Goal: Information Seeking & Learning: Learn about a topic

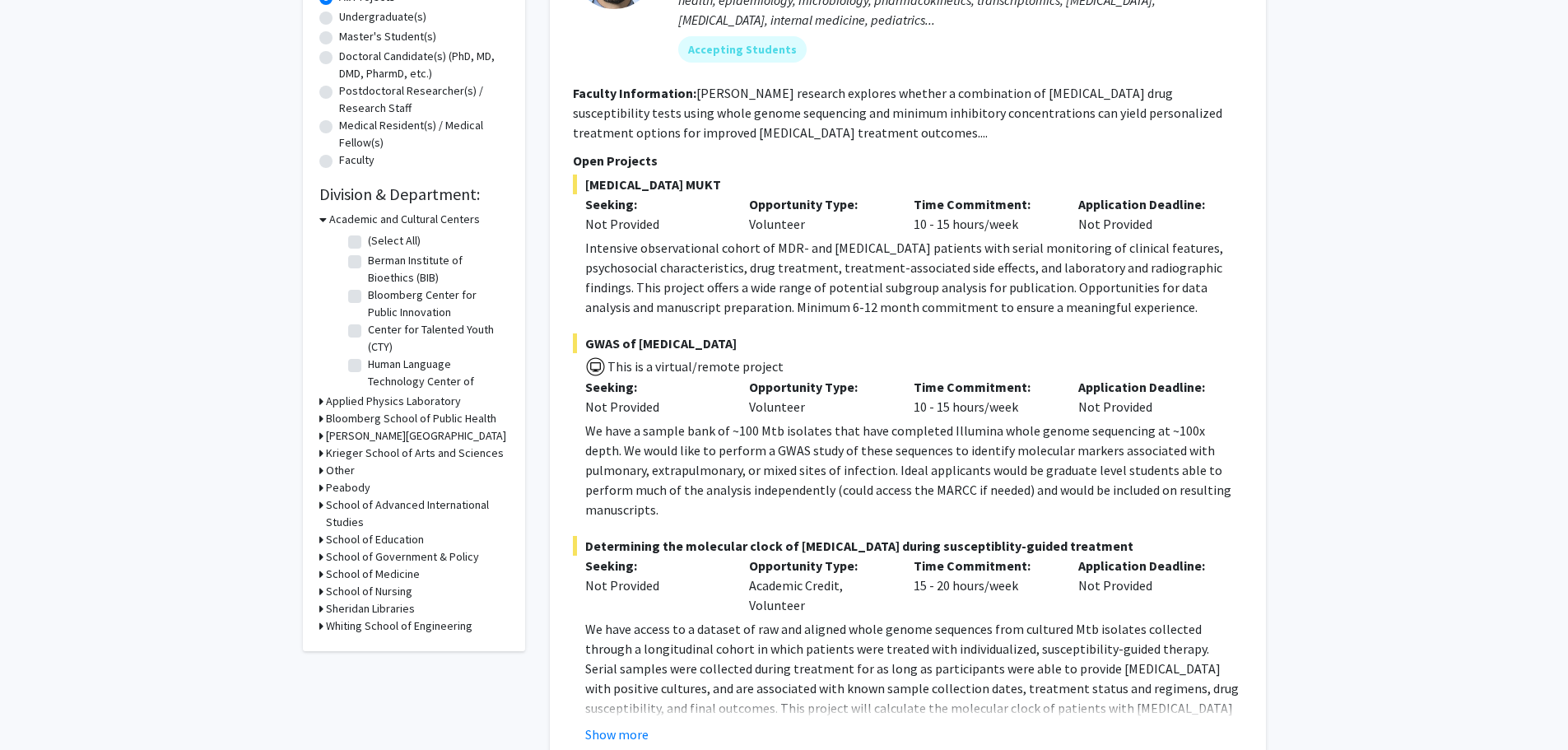
scroll to position [459, 0]
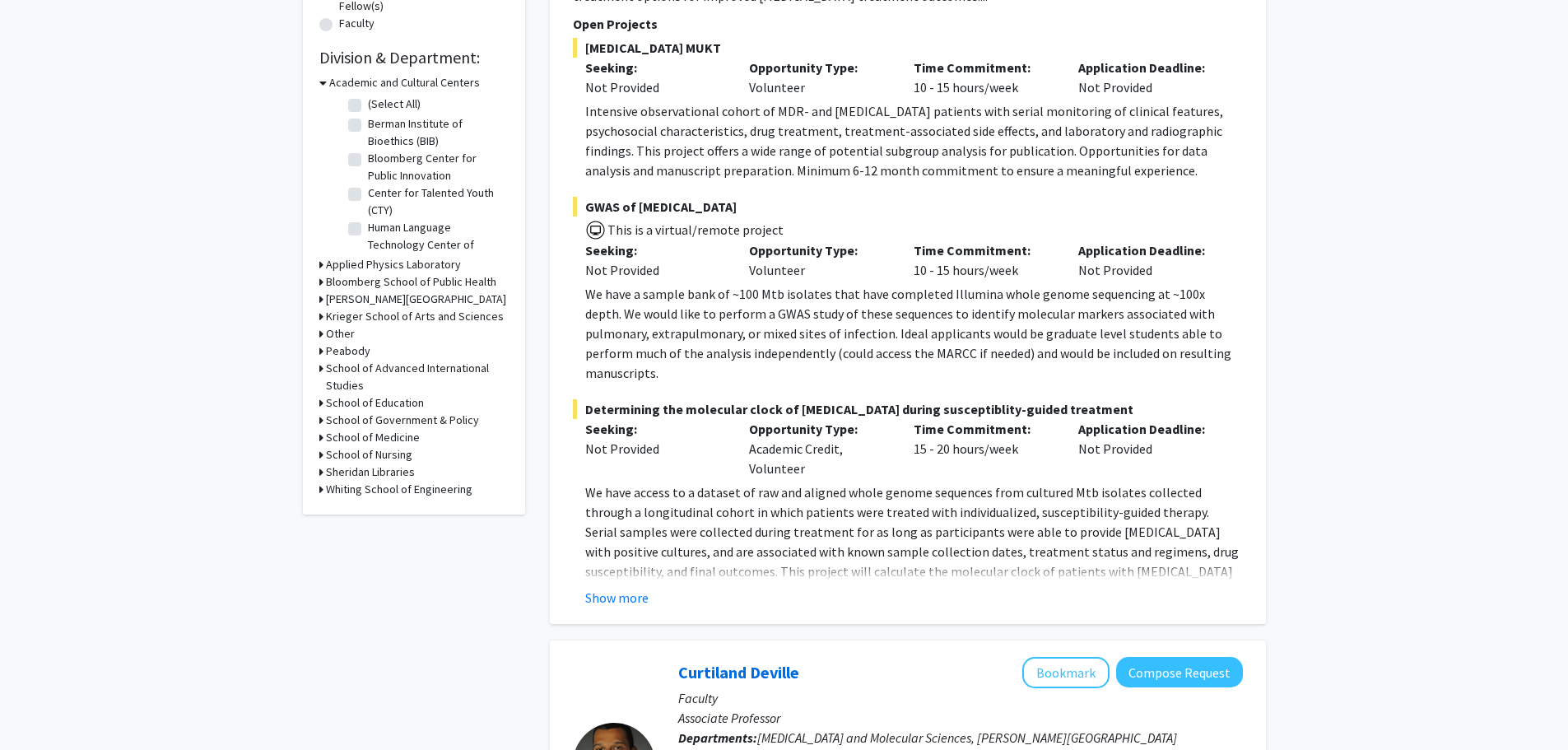
click at [375, 285] on h3 "Bloomberg School of Public Health" at bounding box center [411, 281] width 171 height 18
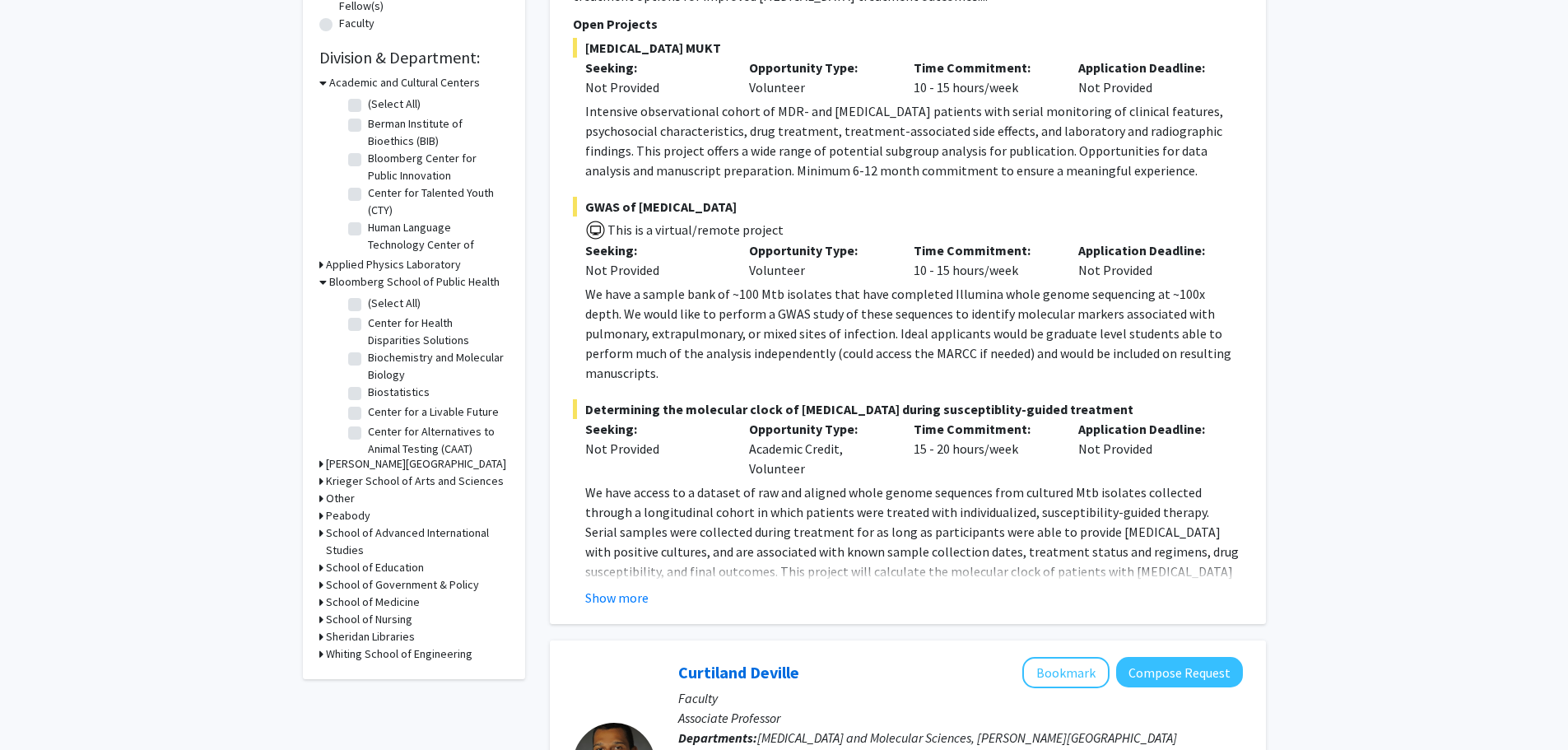
click at [368, 310] on label "(Select All)" at bounding box center [395, 303] width 53 height 18
click at [368, 305] on input "(Select All)" at bounding box center [373, 299] width 11 height 11
checkbox input "true"
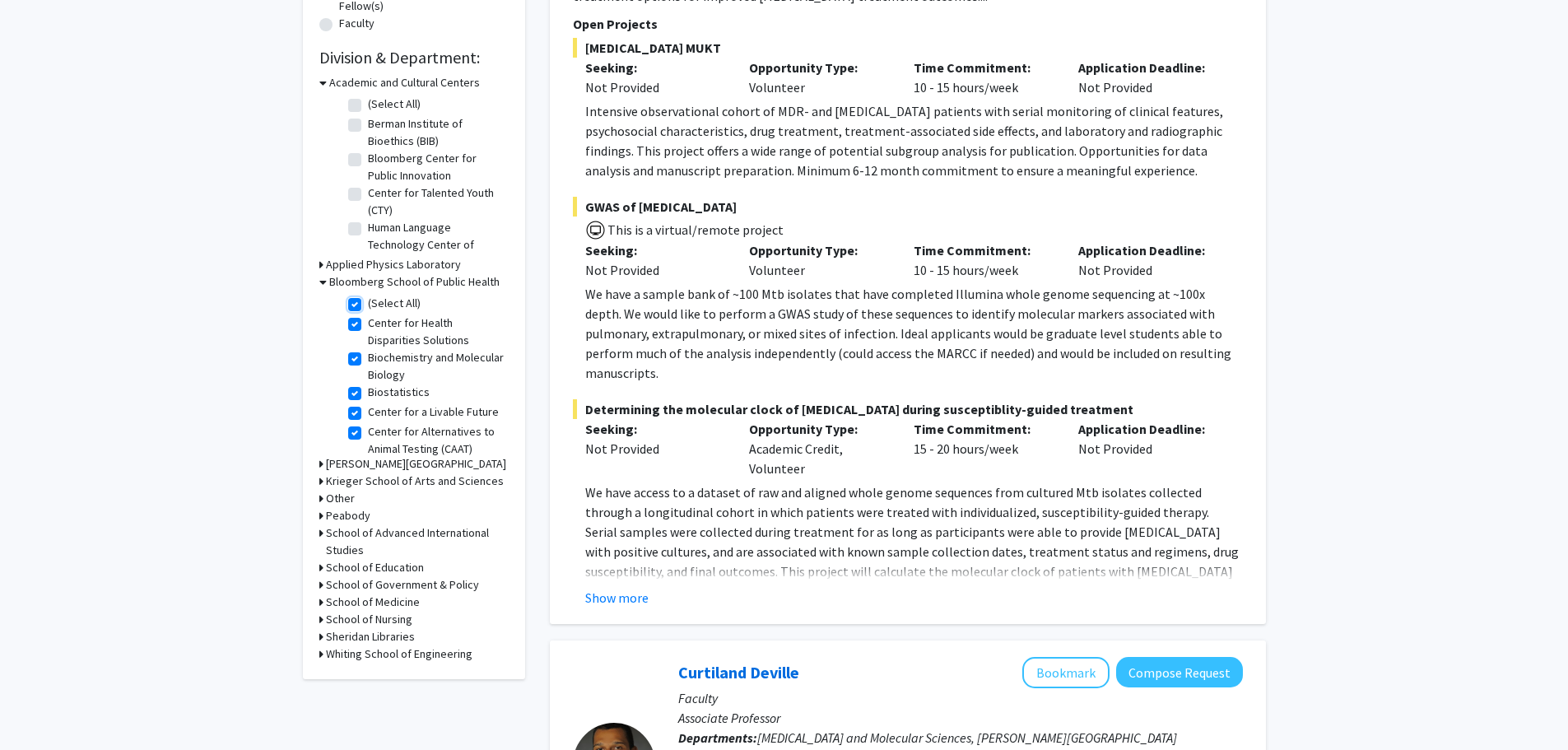
checkbox input "true"
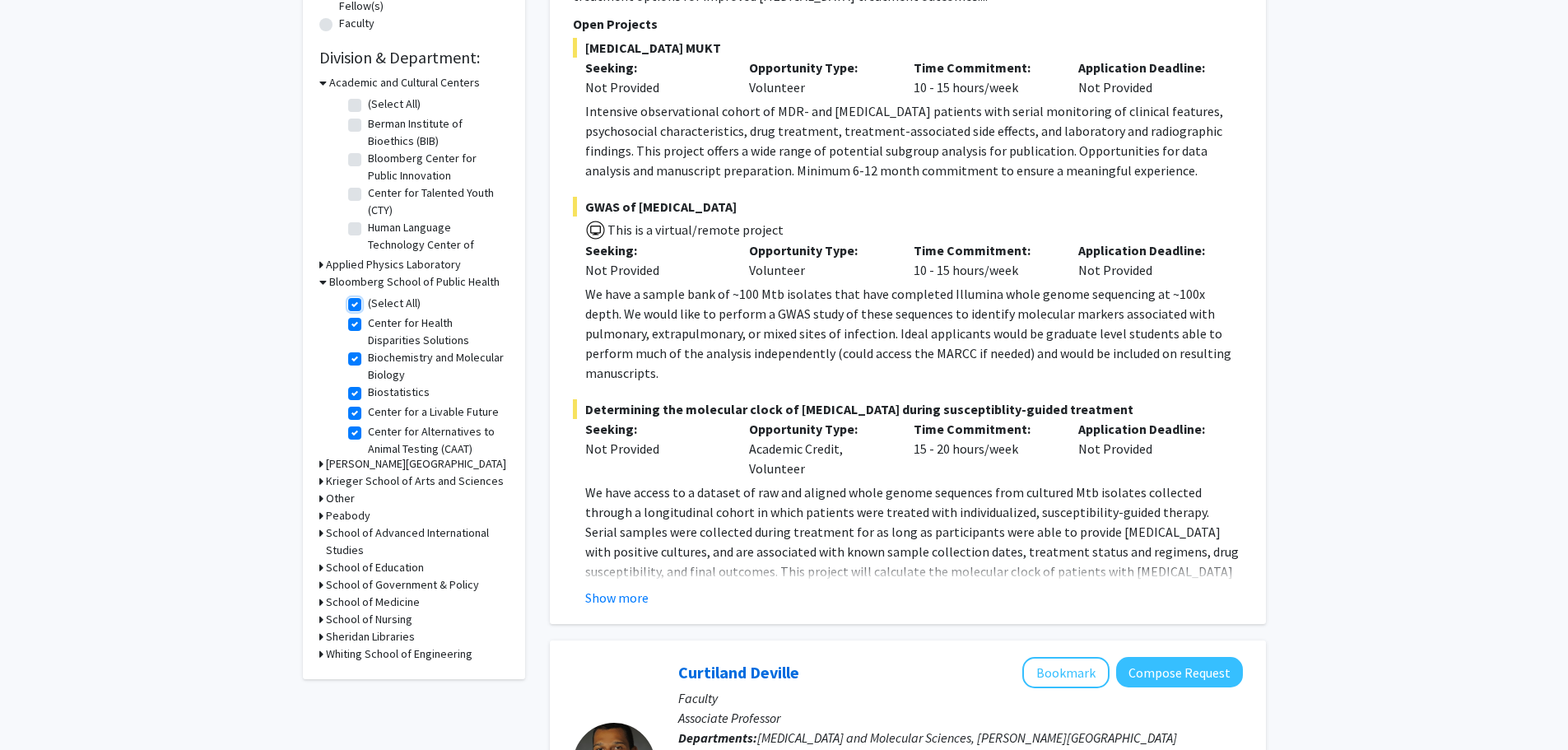
checkbox input "true"
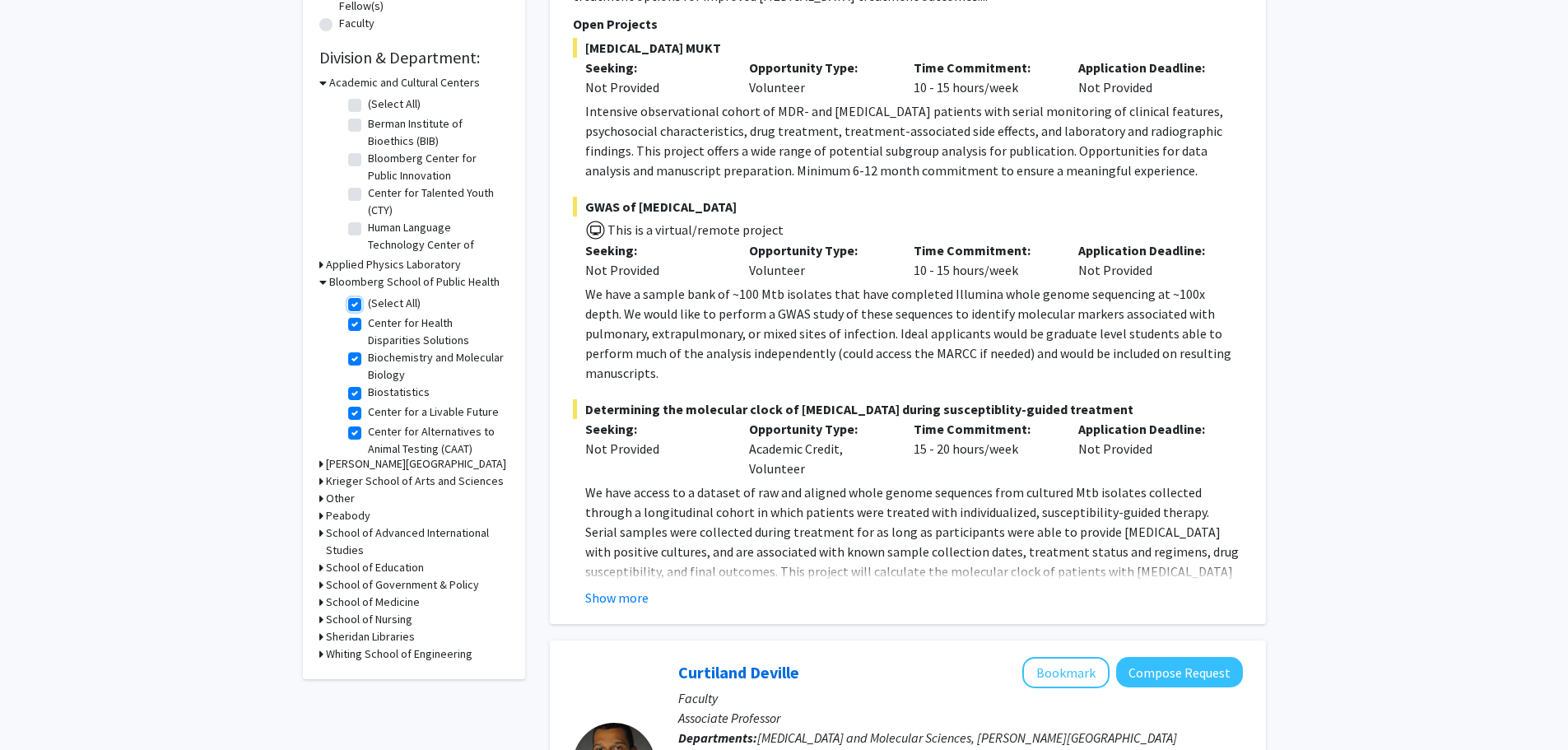
checkbox input "true"
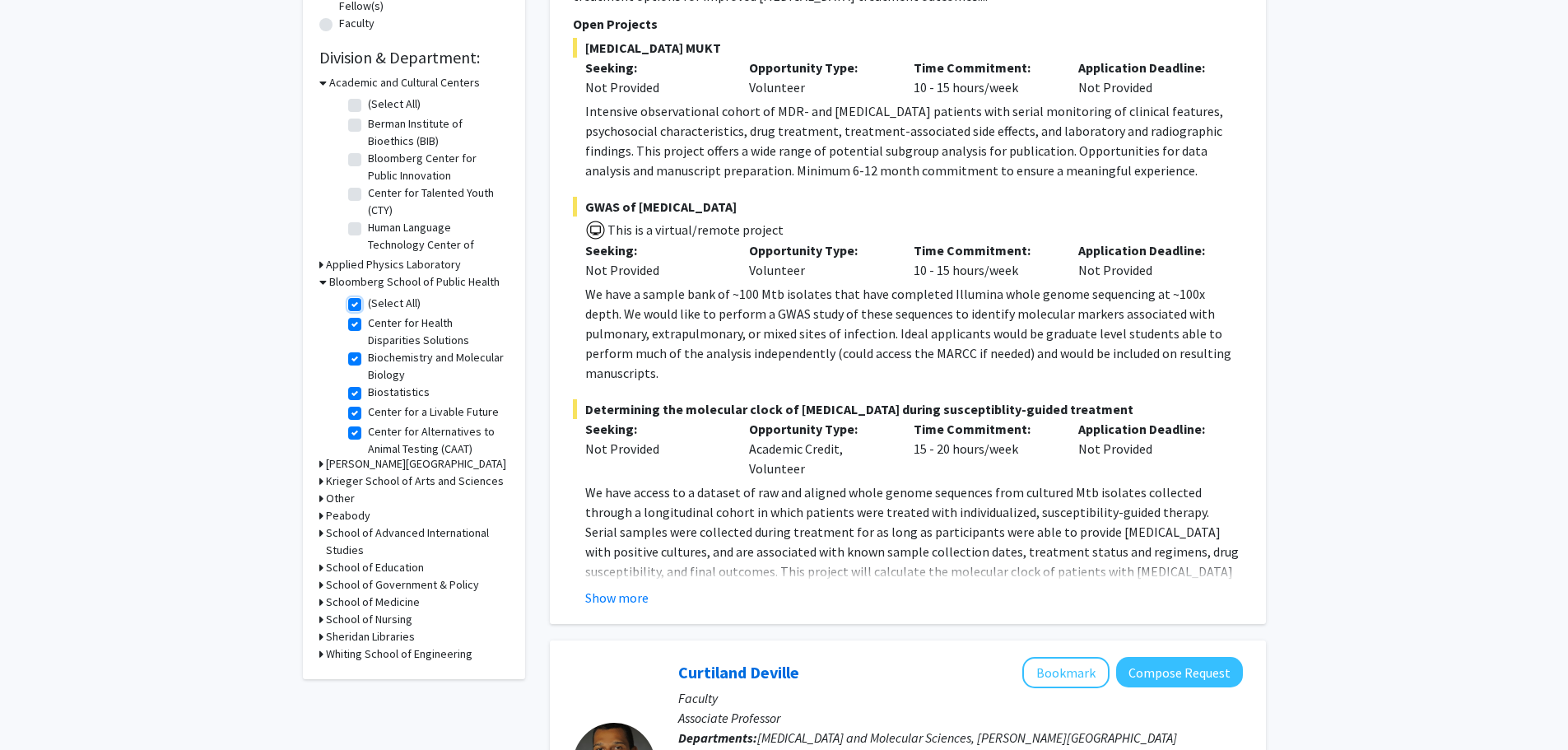
checkbox input "true"
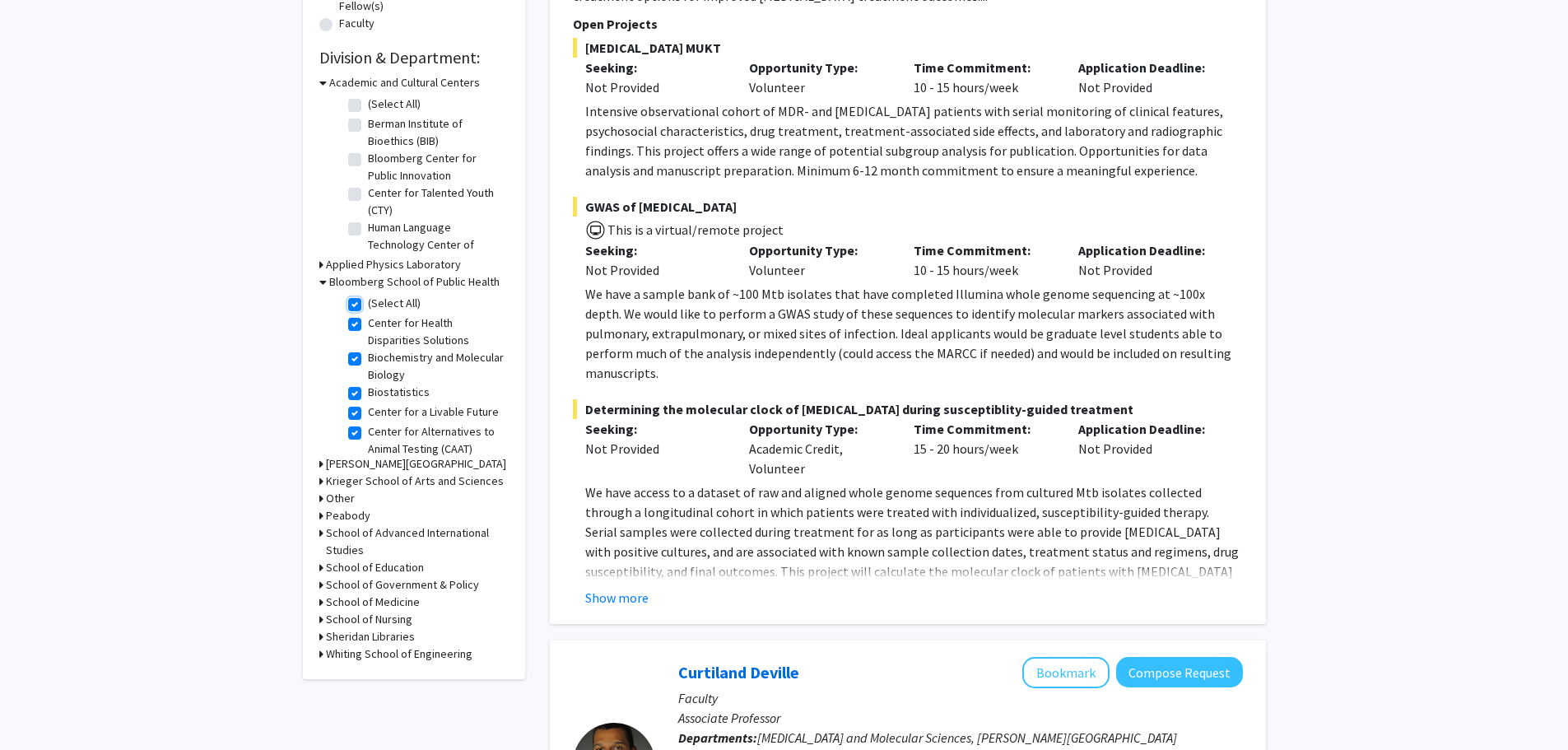
checkbox input "true"
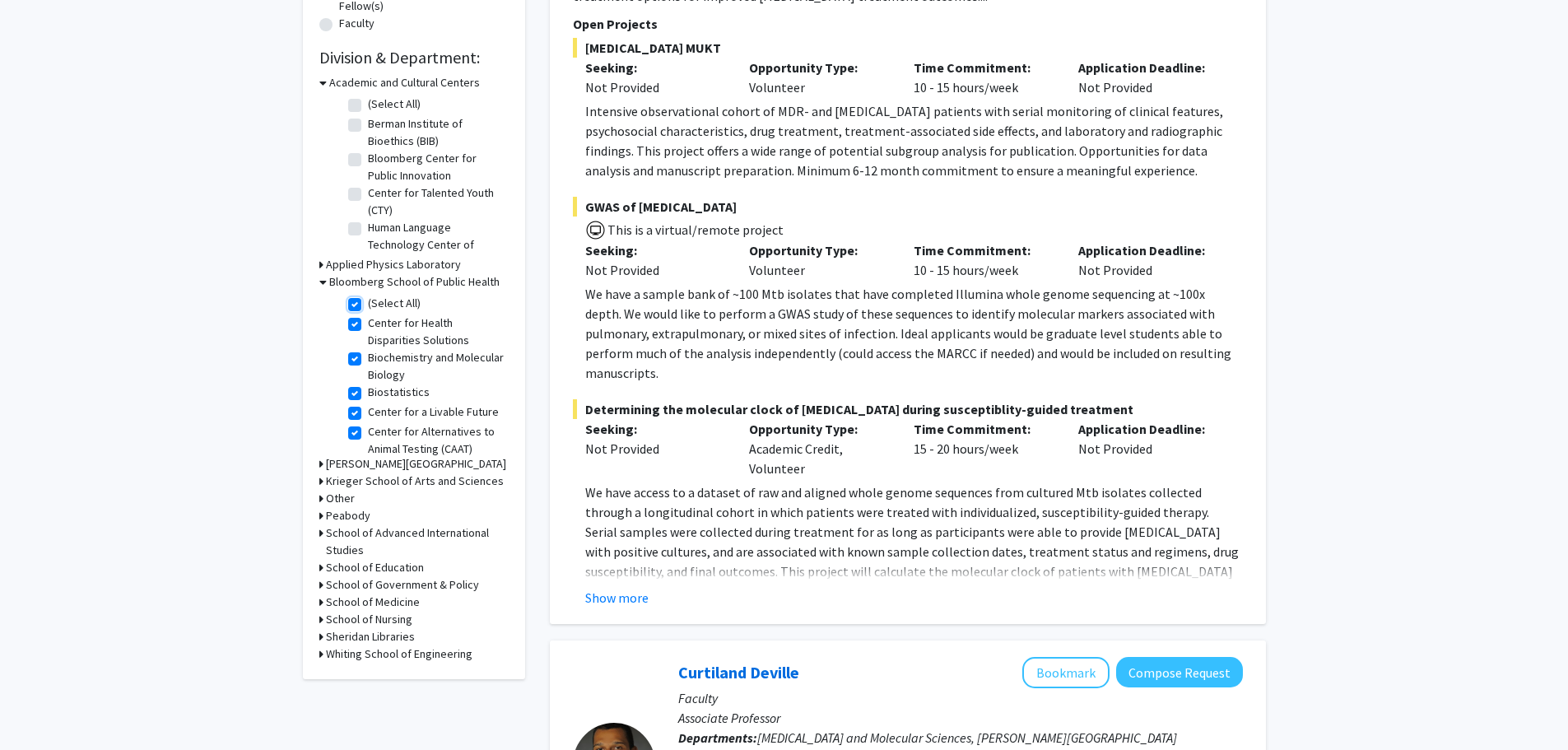
checkbox input "true"
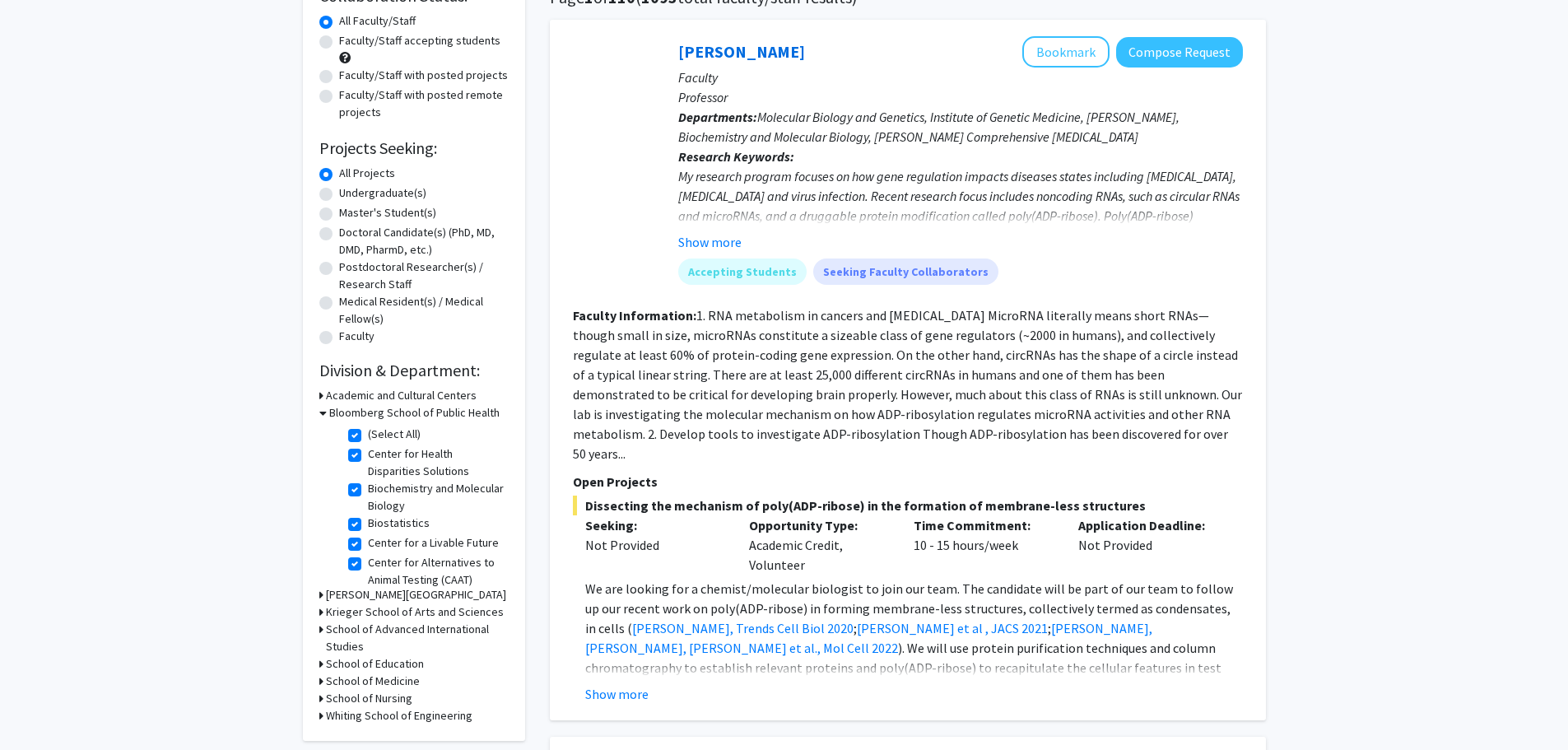
scroll to position [463, 0]
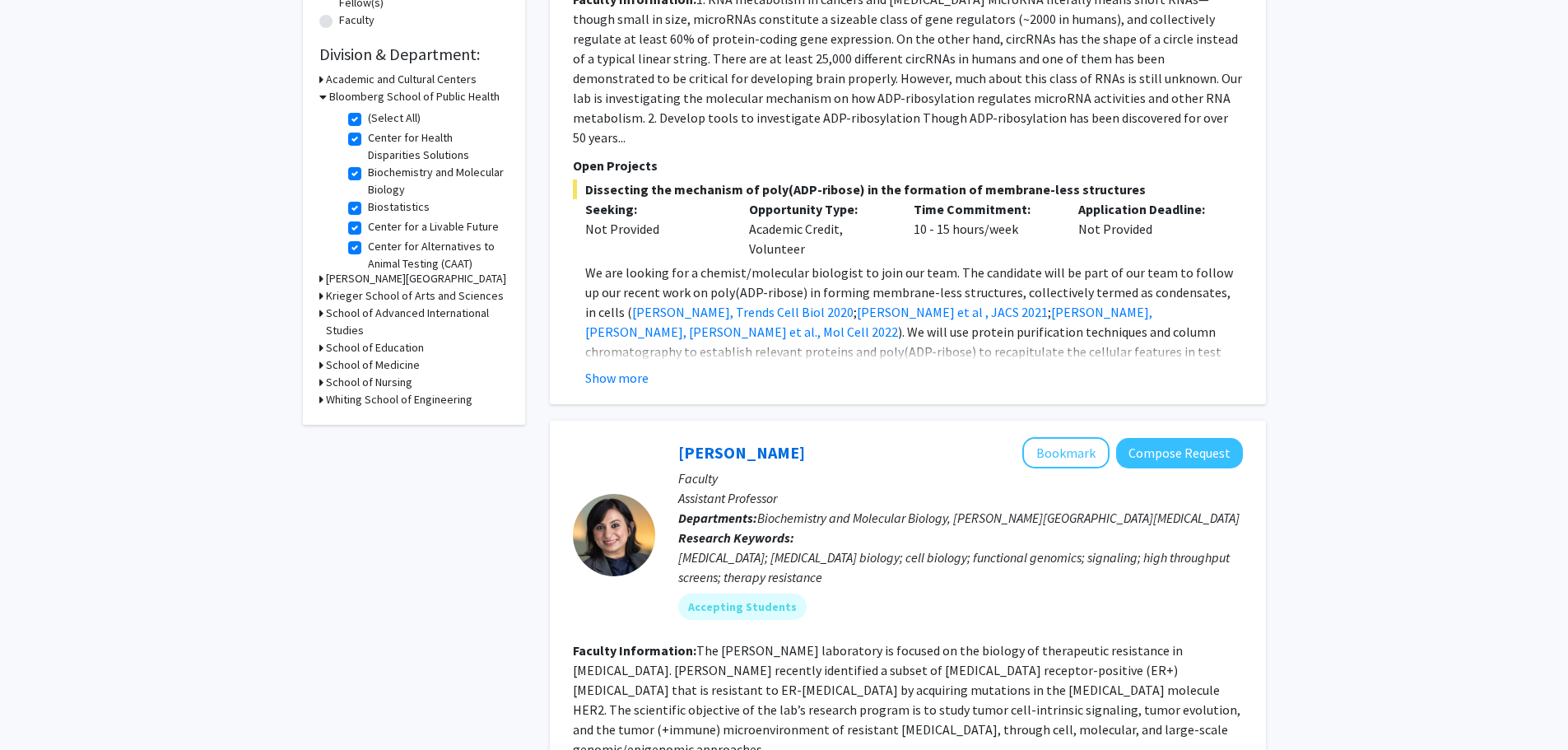
click at [363, 365] on h3 "School of Medicine" at bounding box center [373, 365] width 94 height 18
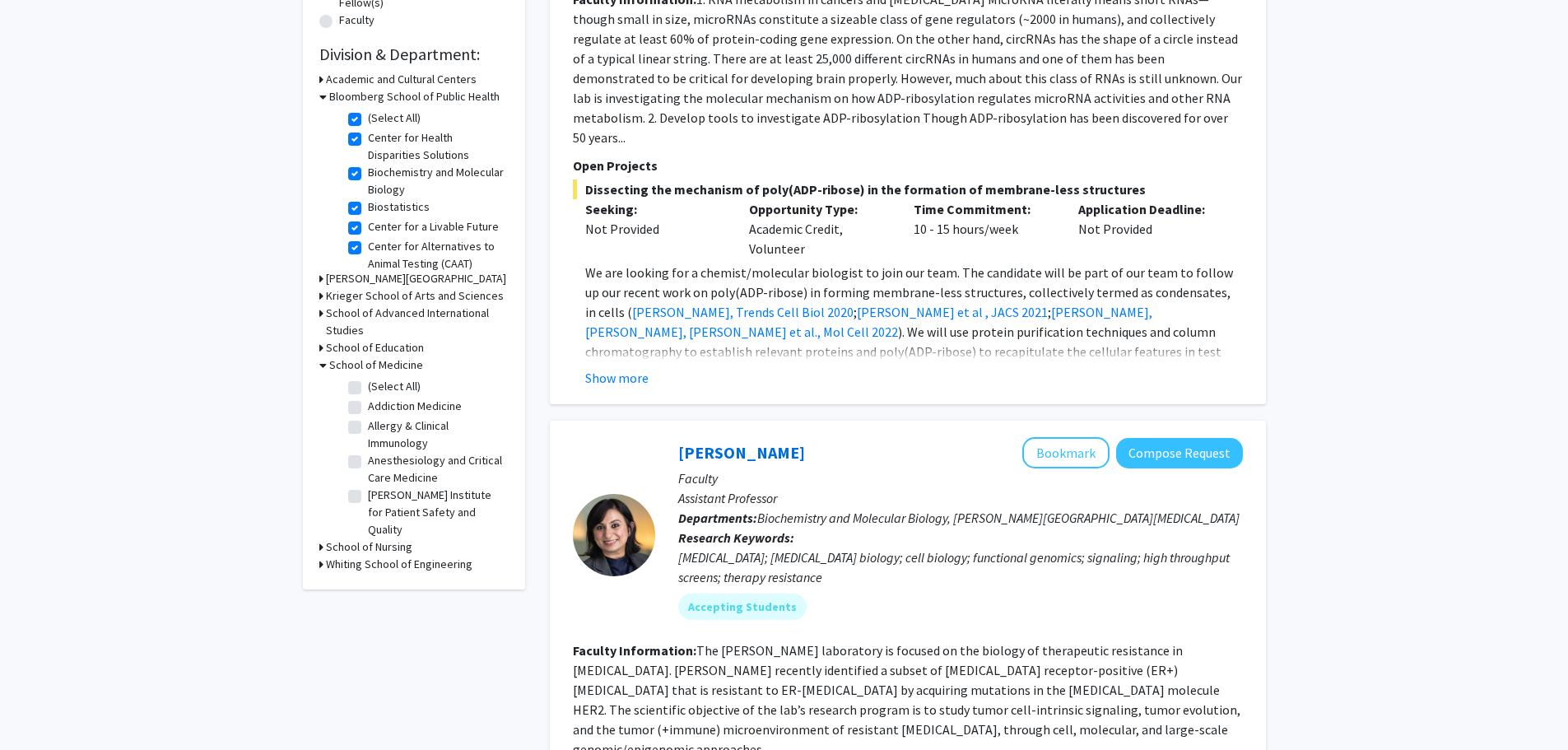
click at [368, 385] on label "(Select All)" at bounding box center [395, 387] width 53 height 18
click at [368, 385] on input "(Select All)" at bounding box center [373, 383] width 11 height 11
checkbox input "true"
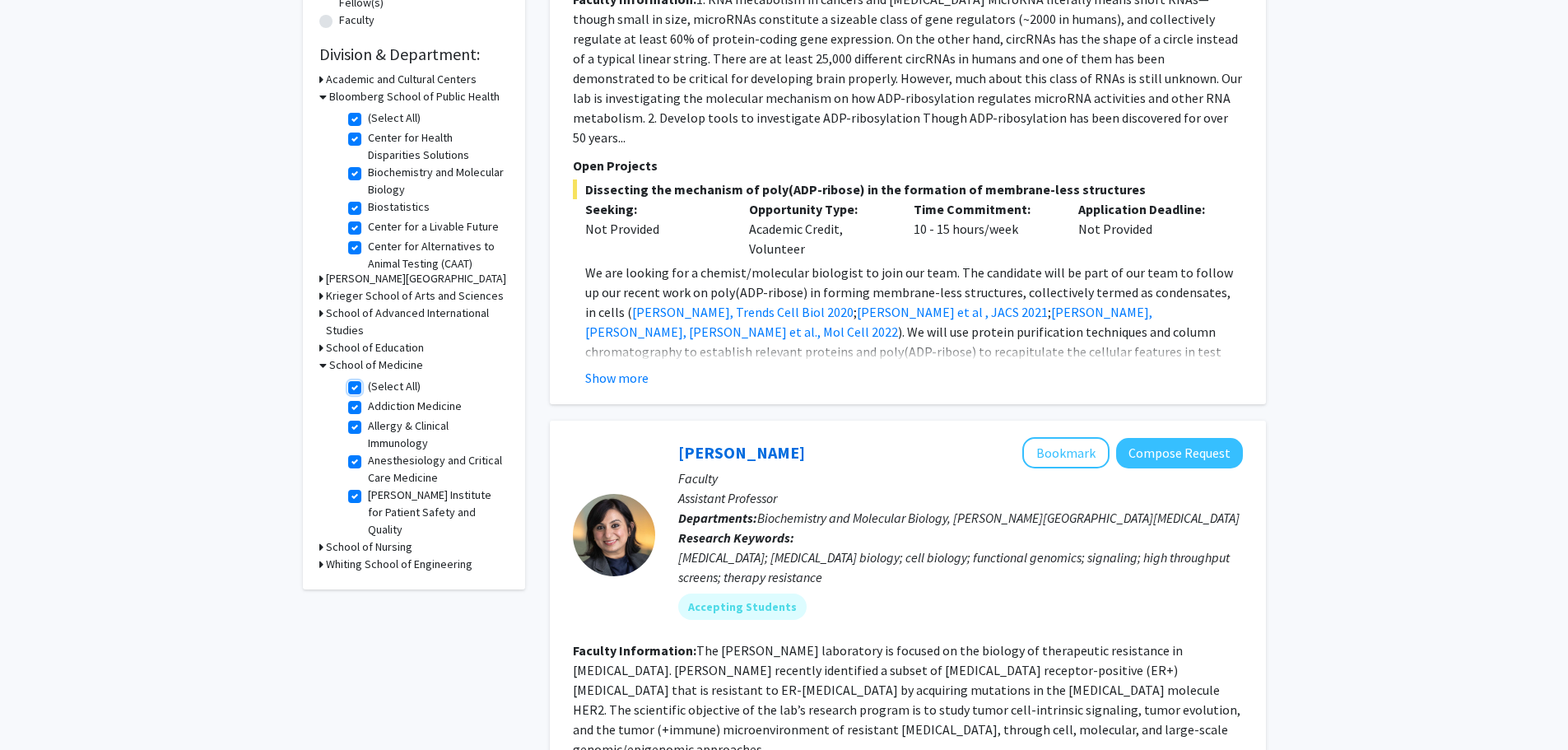
checkbox input "true"
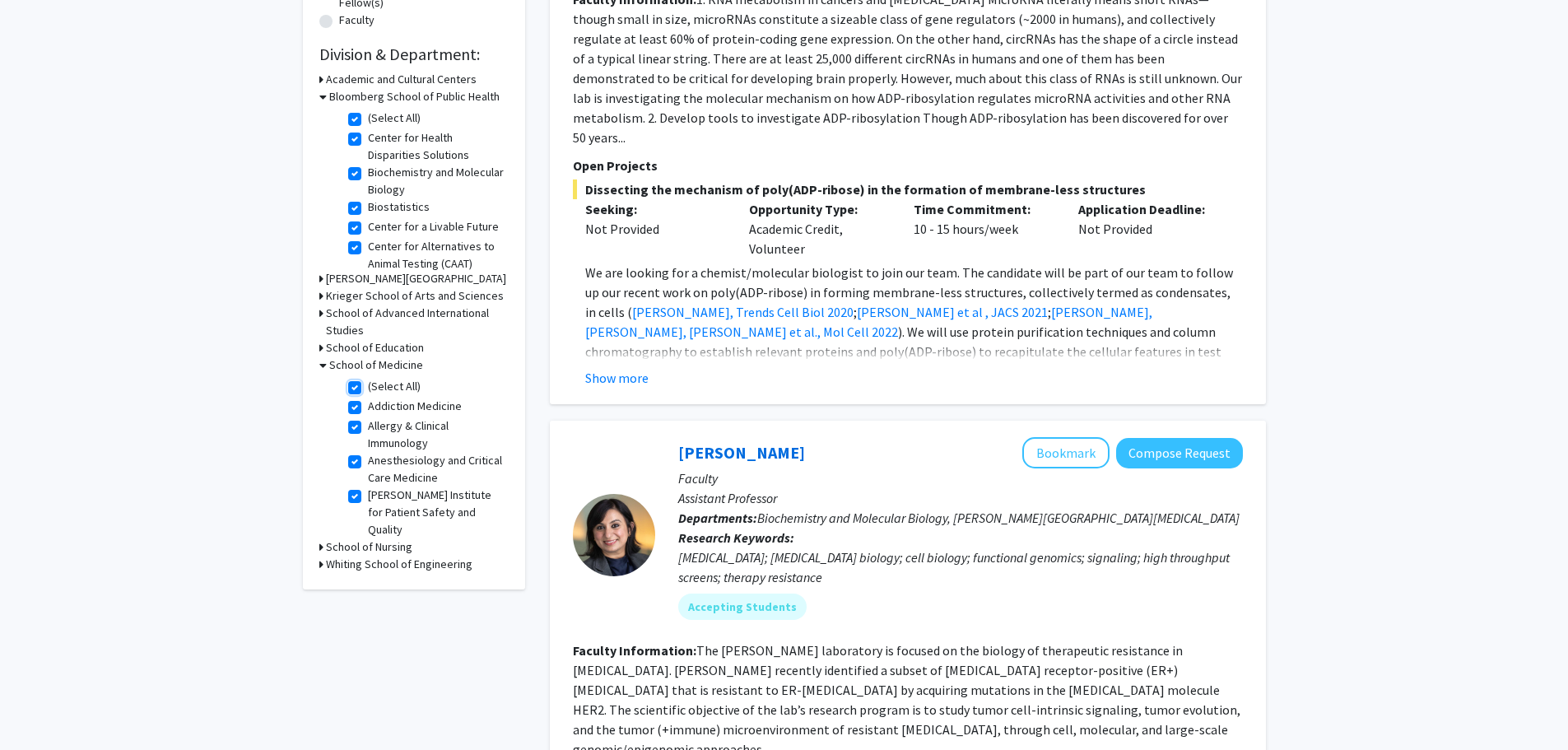
checkbox input "true"
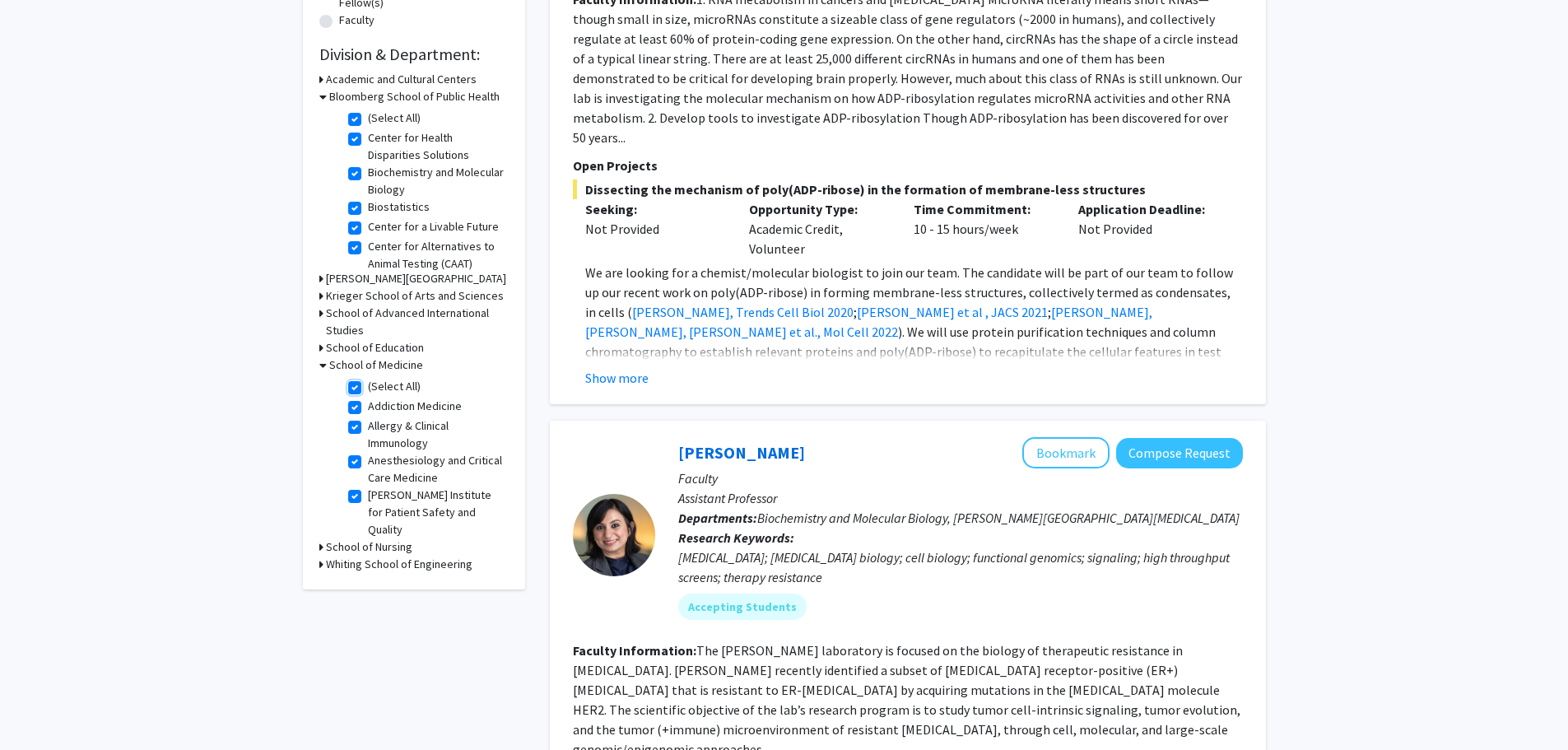
checkbox input "true"
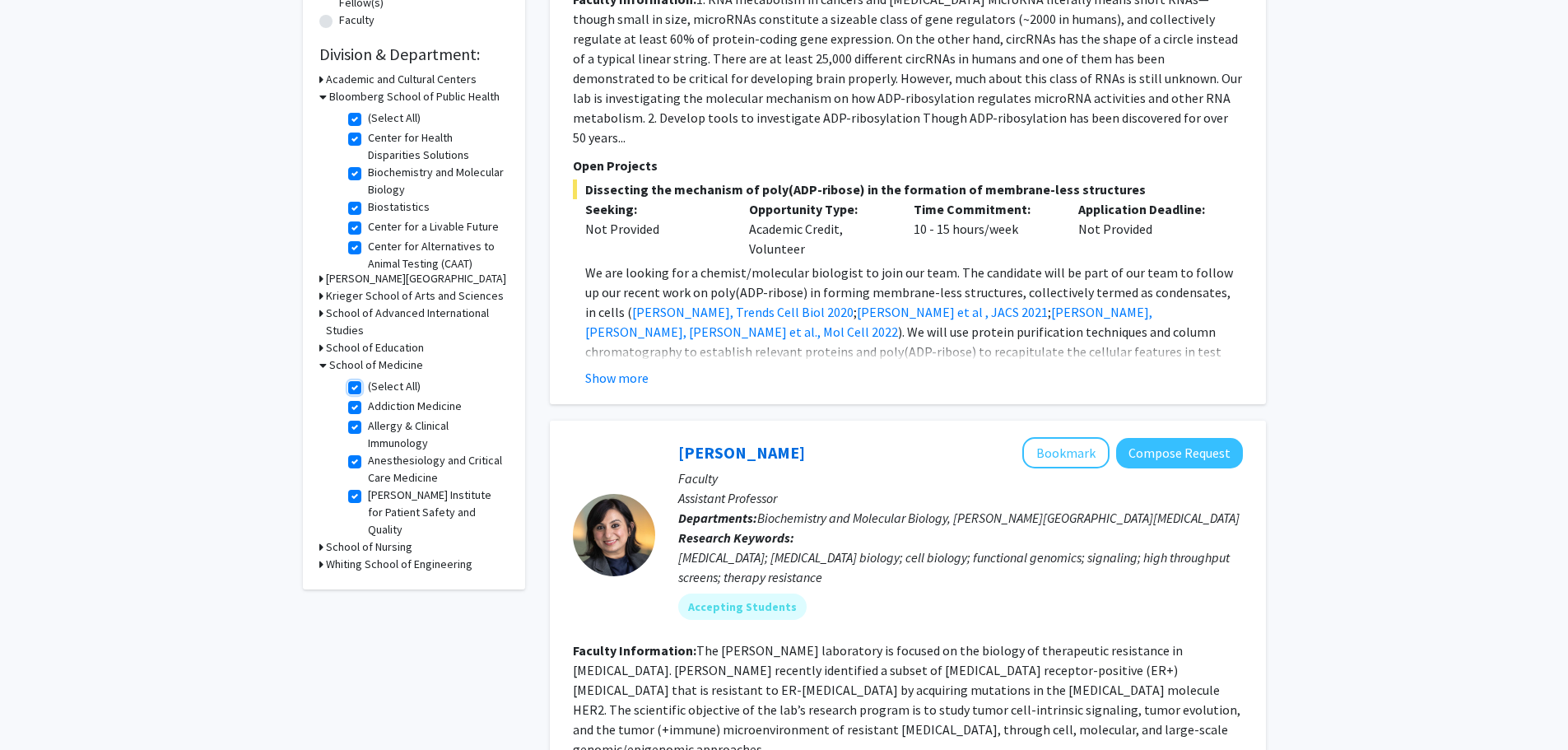
checkbox input "true"
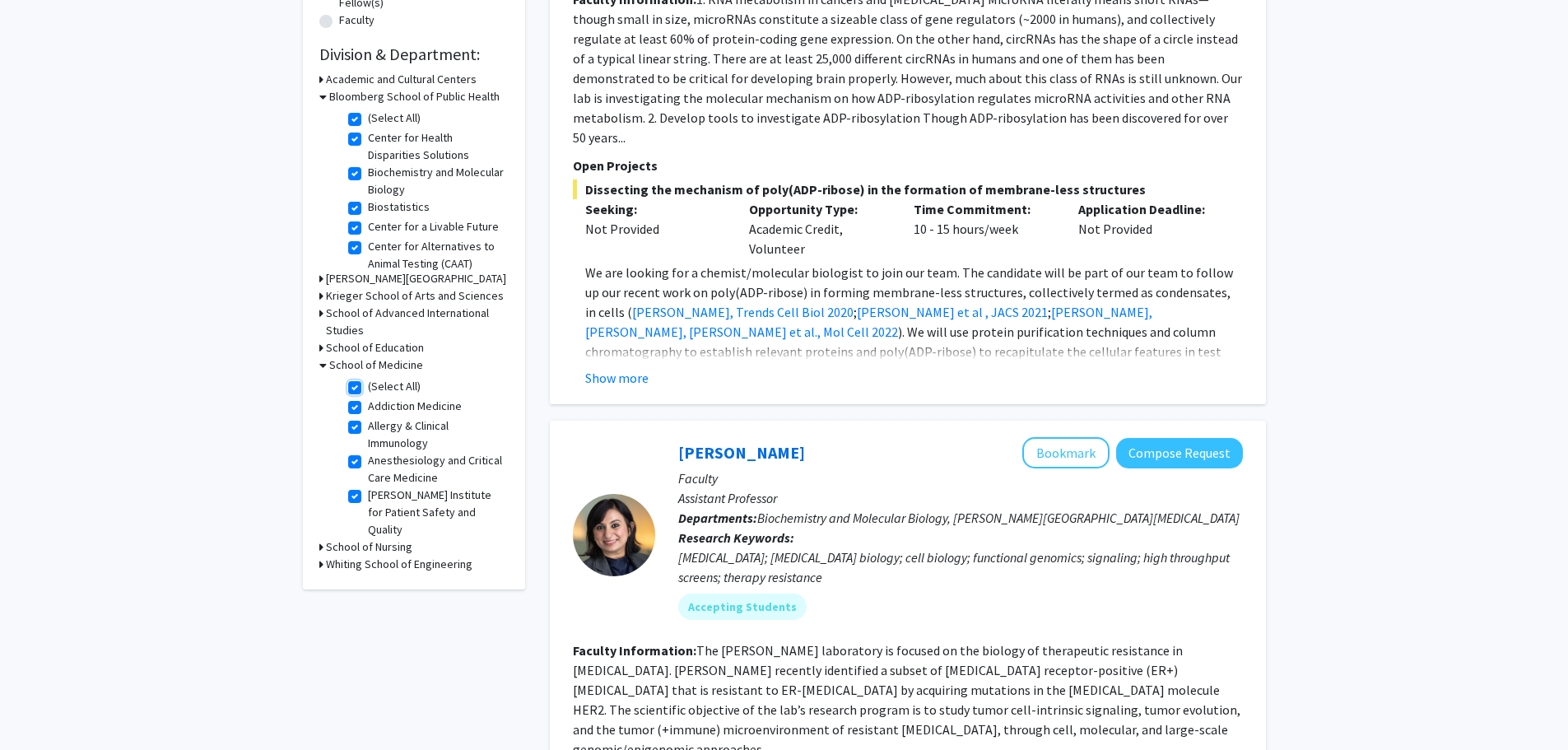
checkbox input "true"
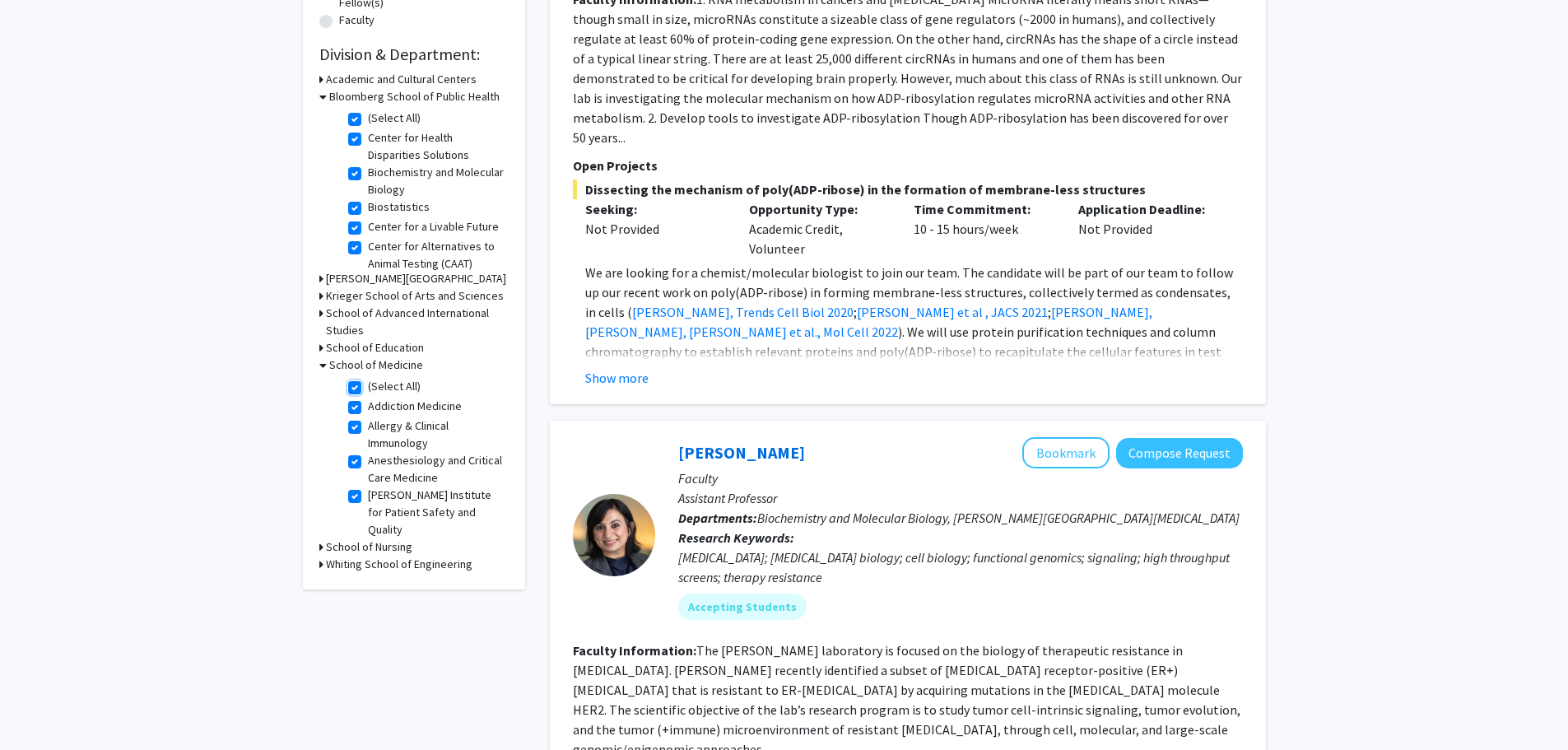
checkbox input "true"
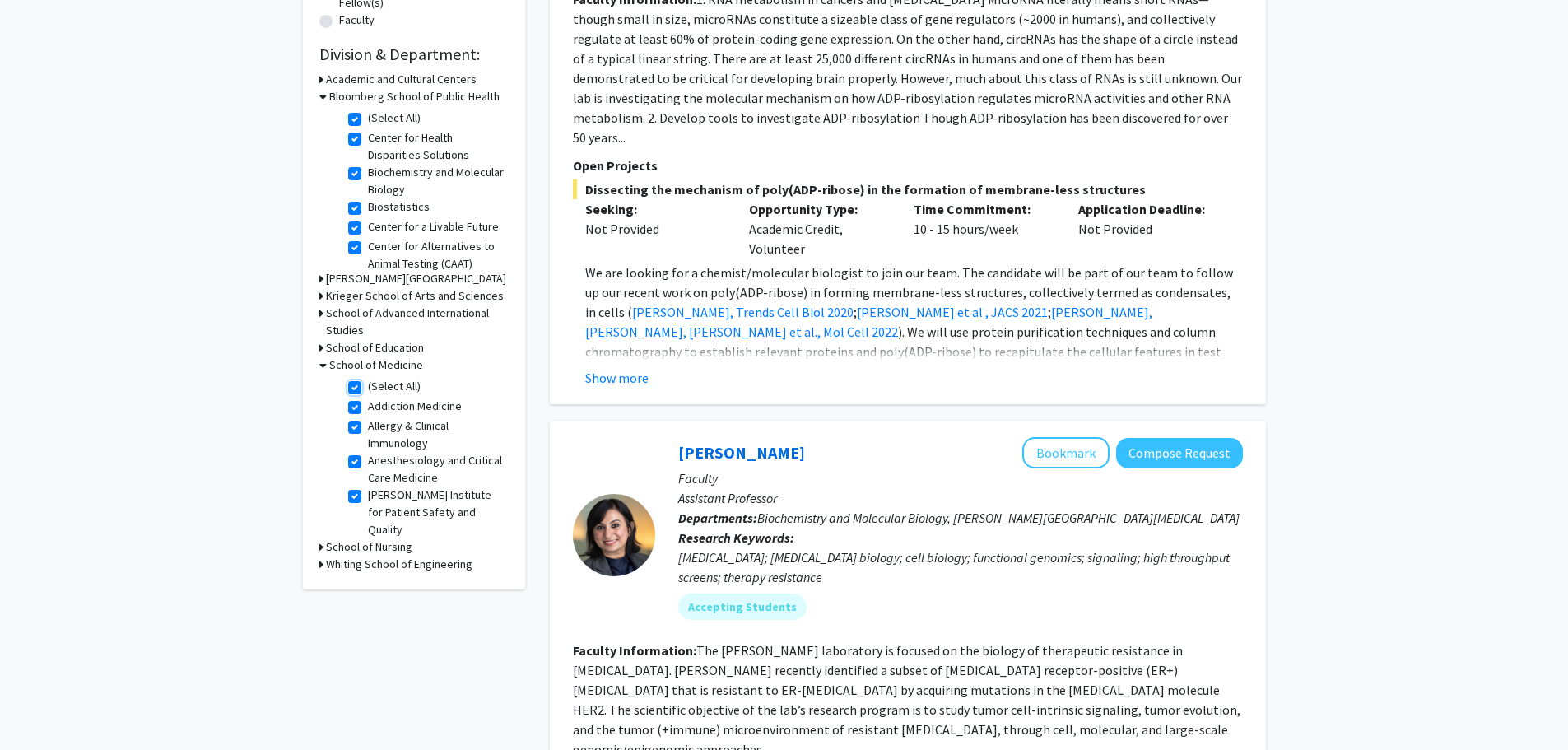
checkbox input "true"
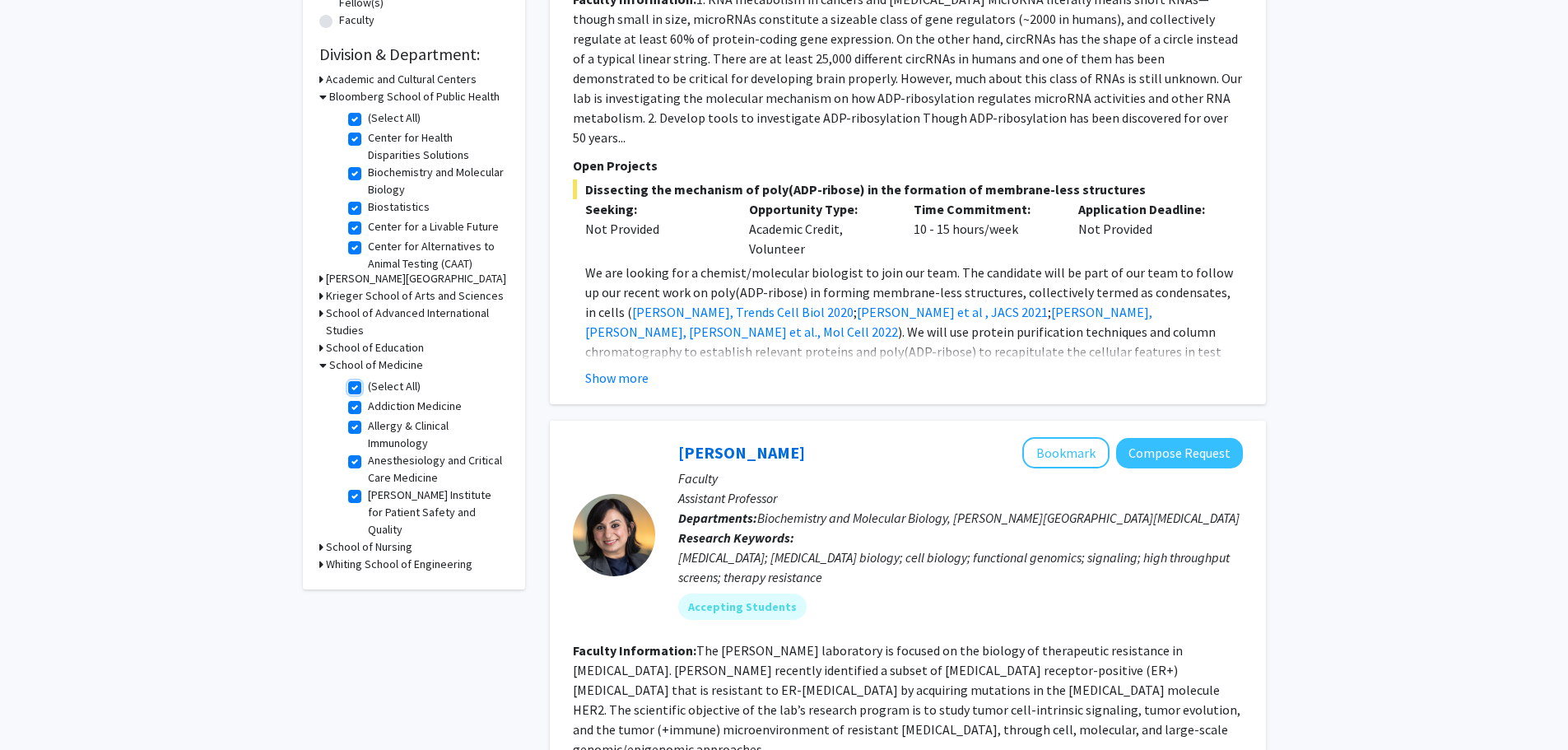
checkbox input "true"
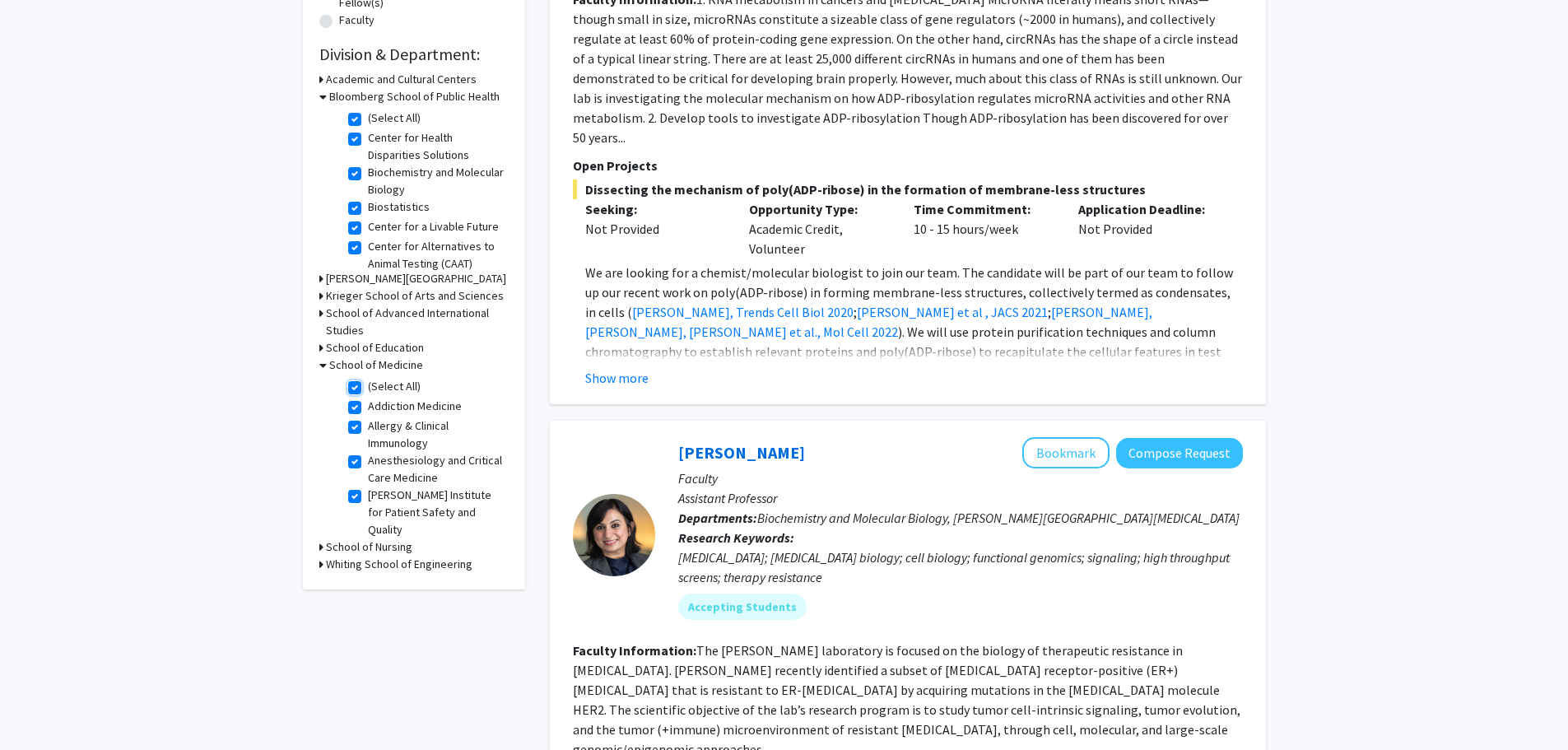
checkbox input "true"
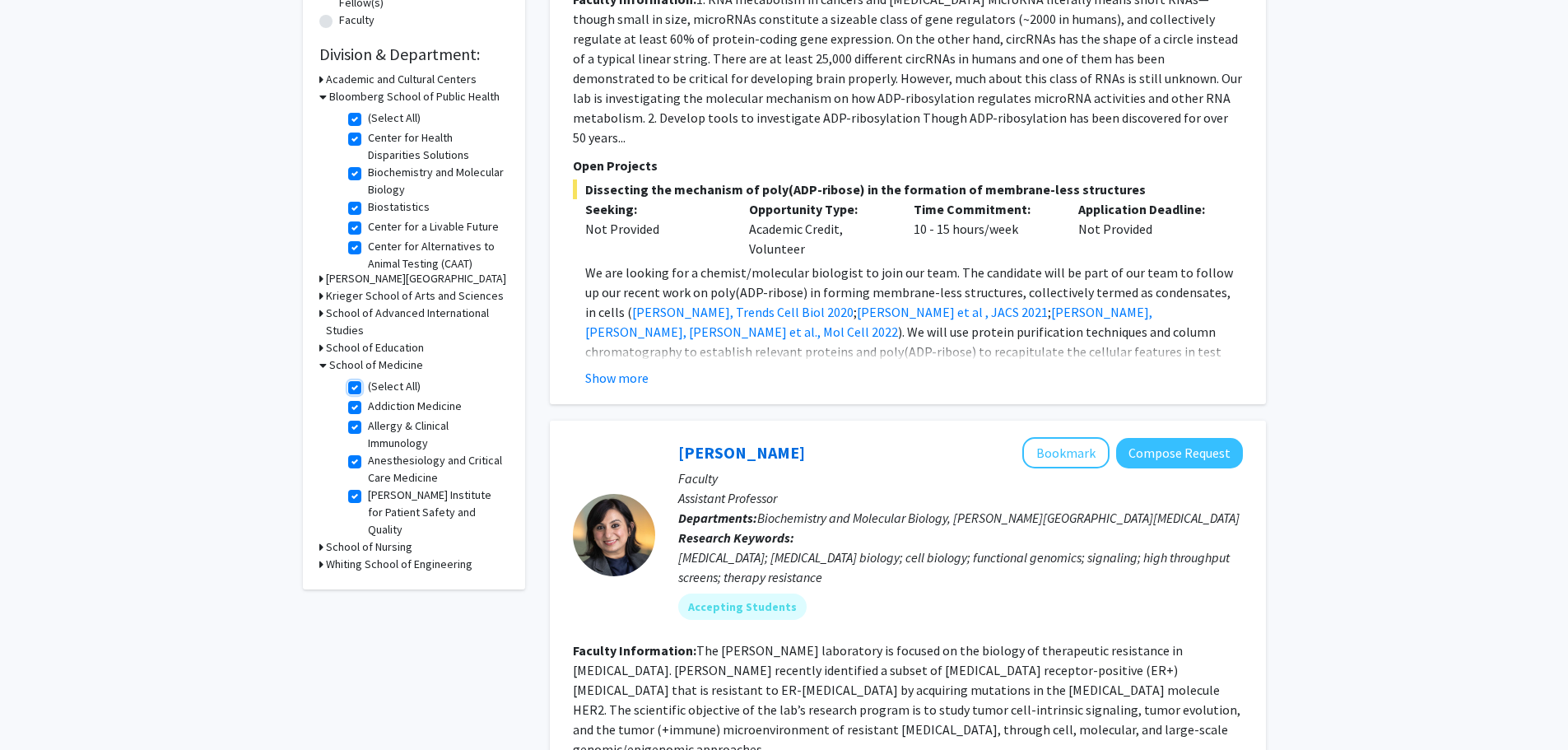
checkbox input "true"
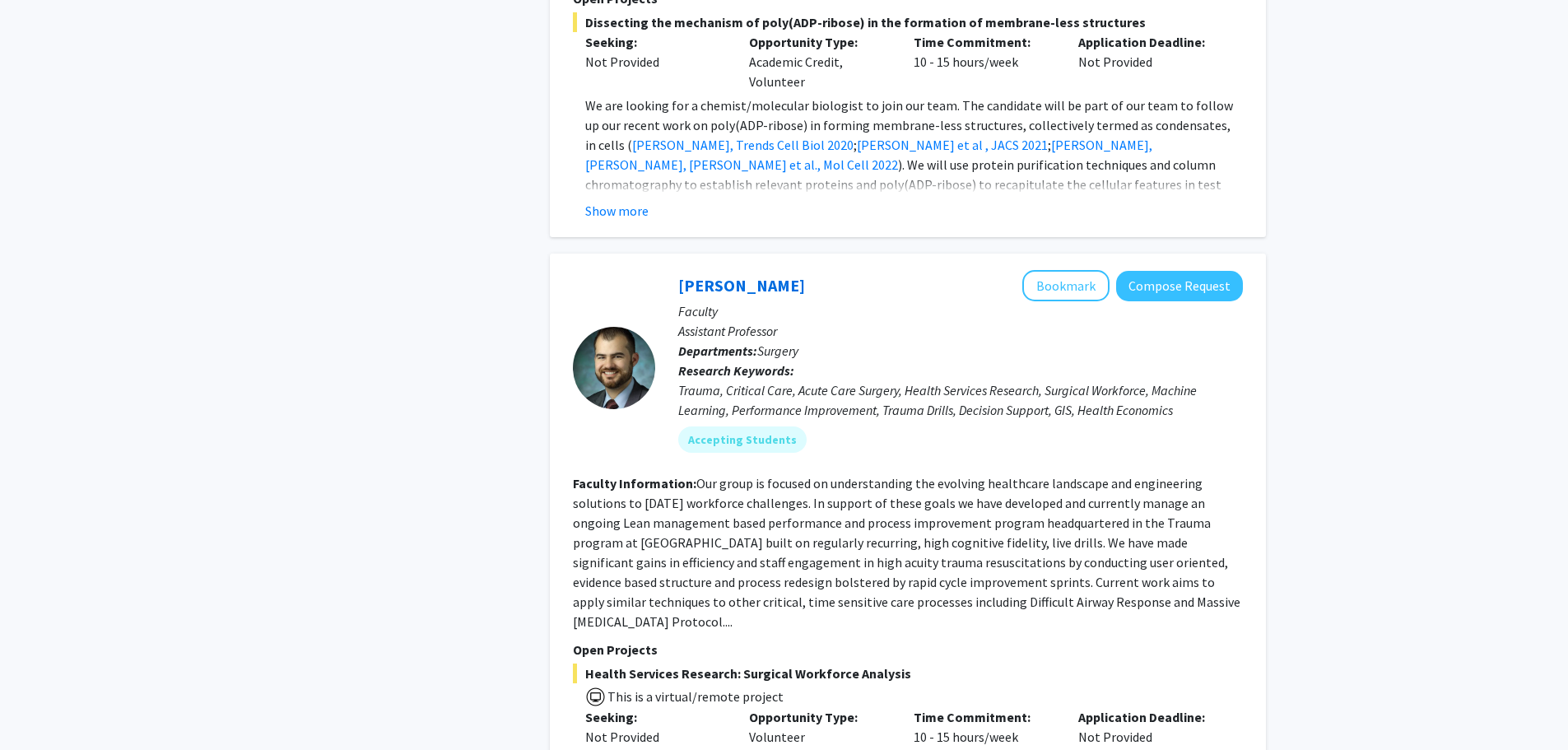
scroll to position [7246, 0]
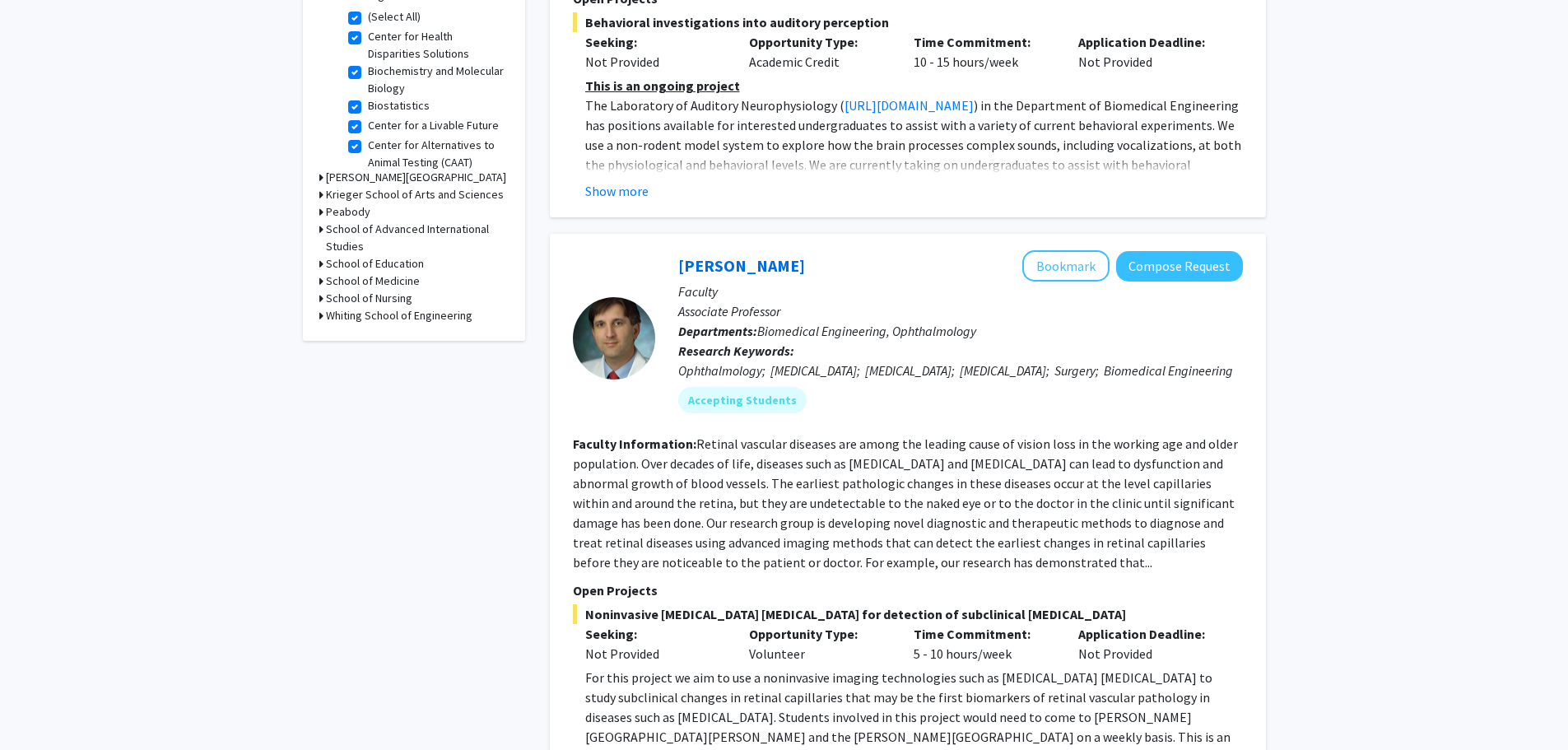
scroll to position [737, 0]
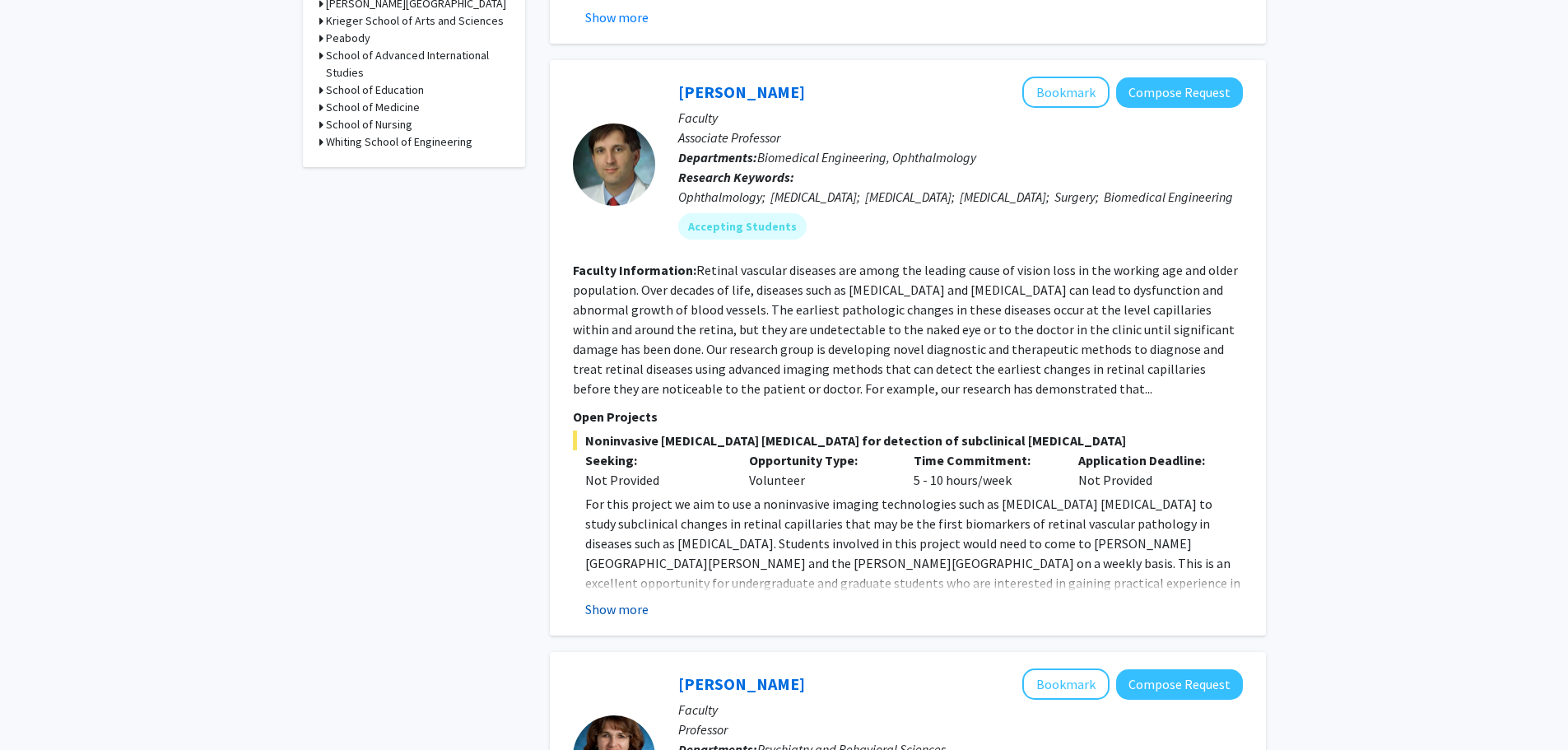
click at [610, 610] on button "Show more" at bounding box center [617, 609] width 63 height 19
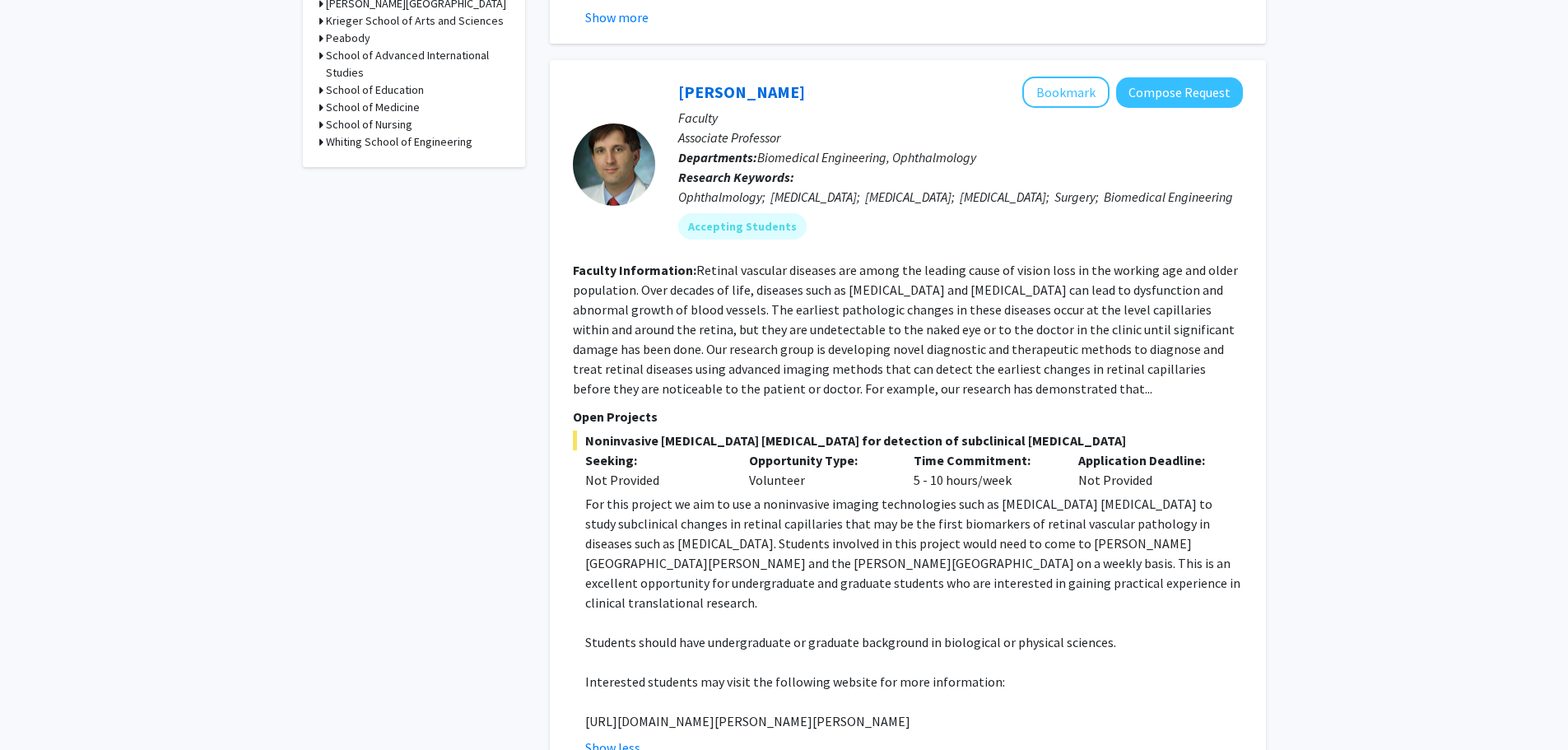
drag, startPoint x: 588, startPoint y: 506, endPoint x: 1058, endPoint y: 703, distance: 509.6
click at [1058, 703] on div "For this project we aim to use a noninvasive imaging technologies such as [MEDI…" at bounding box center [914, 612] width 658 height 237
click at [1058, 711] on p "[URL][DOMAIN_NAME][PERSON_NAME][PERSON_NAME]" at bounding box center [914, 721] width 658 height 19
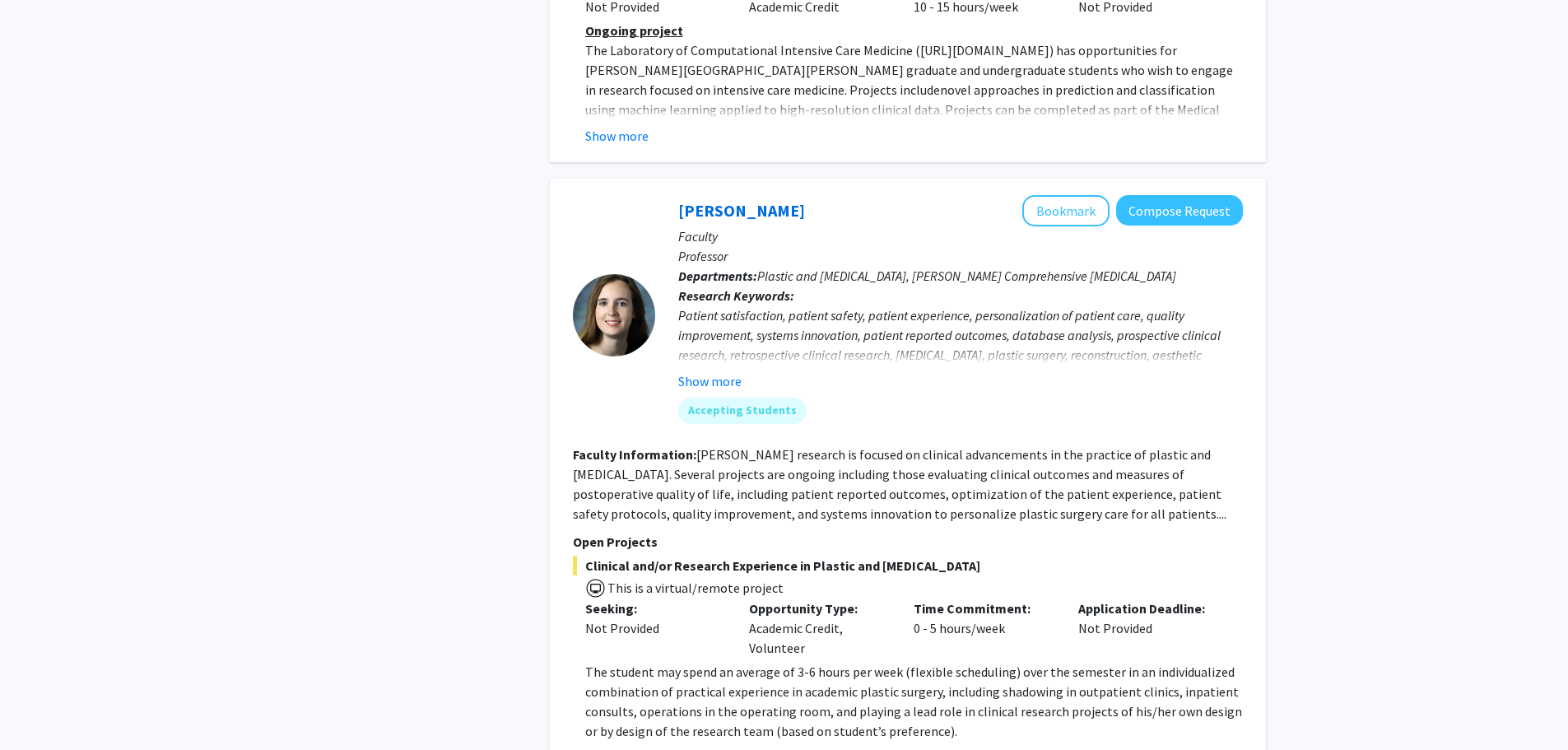
scroll to position [5946, 0]
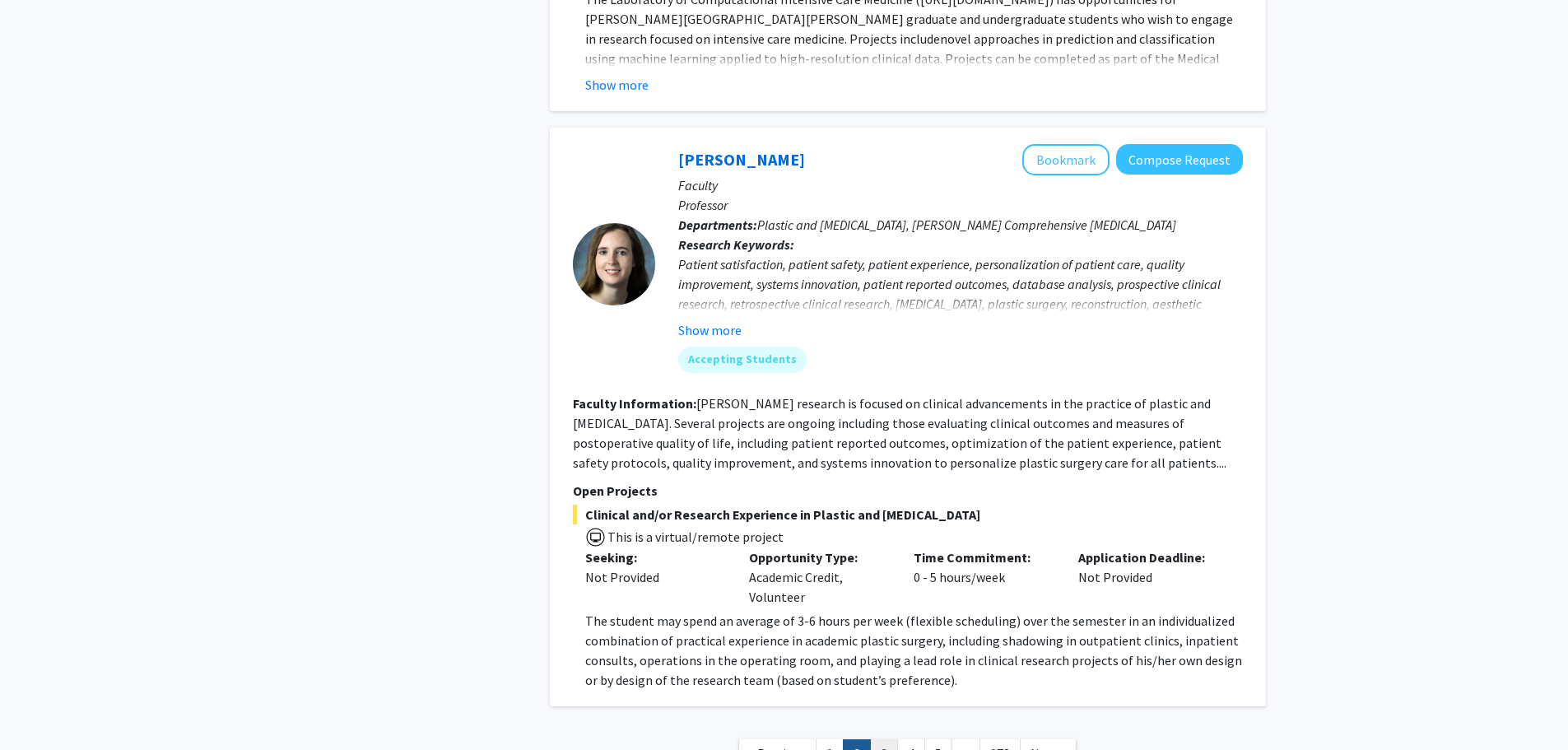
click at [878, 739] on link "3" at bounding box center [884, 754] width 28 height 29
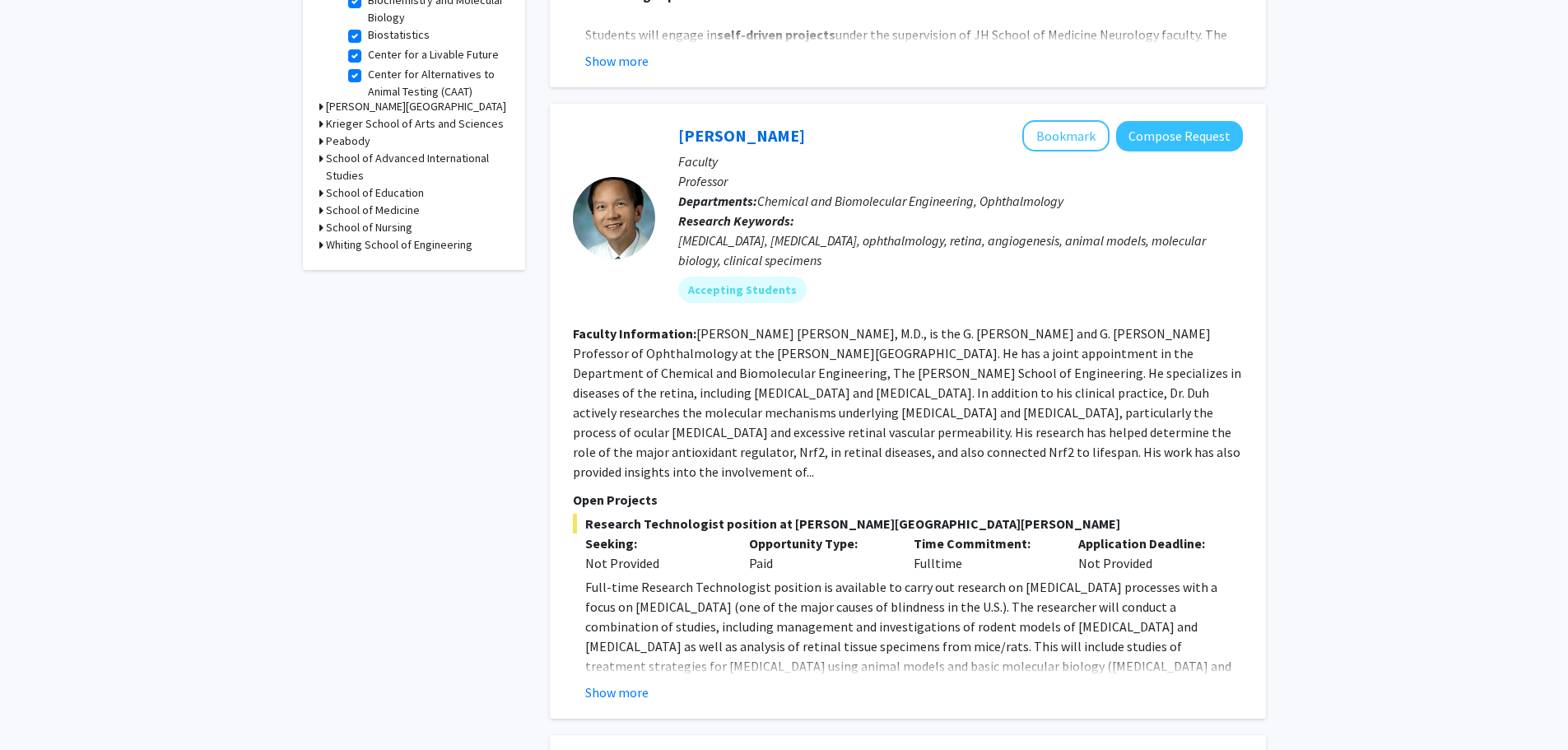
scroll to position [718, 0]
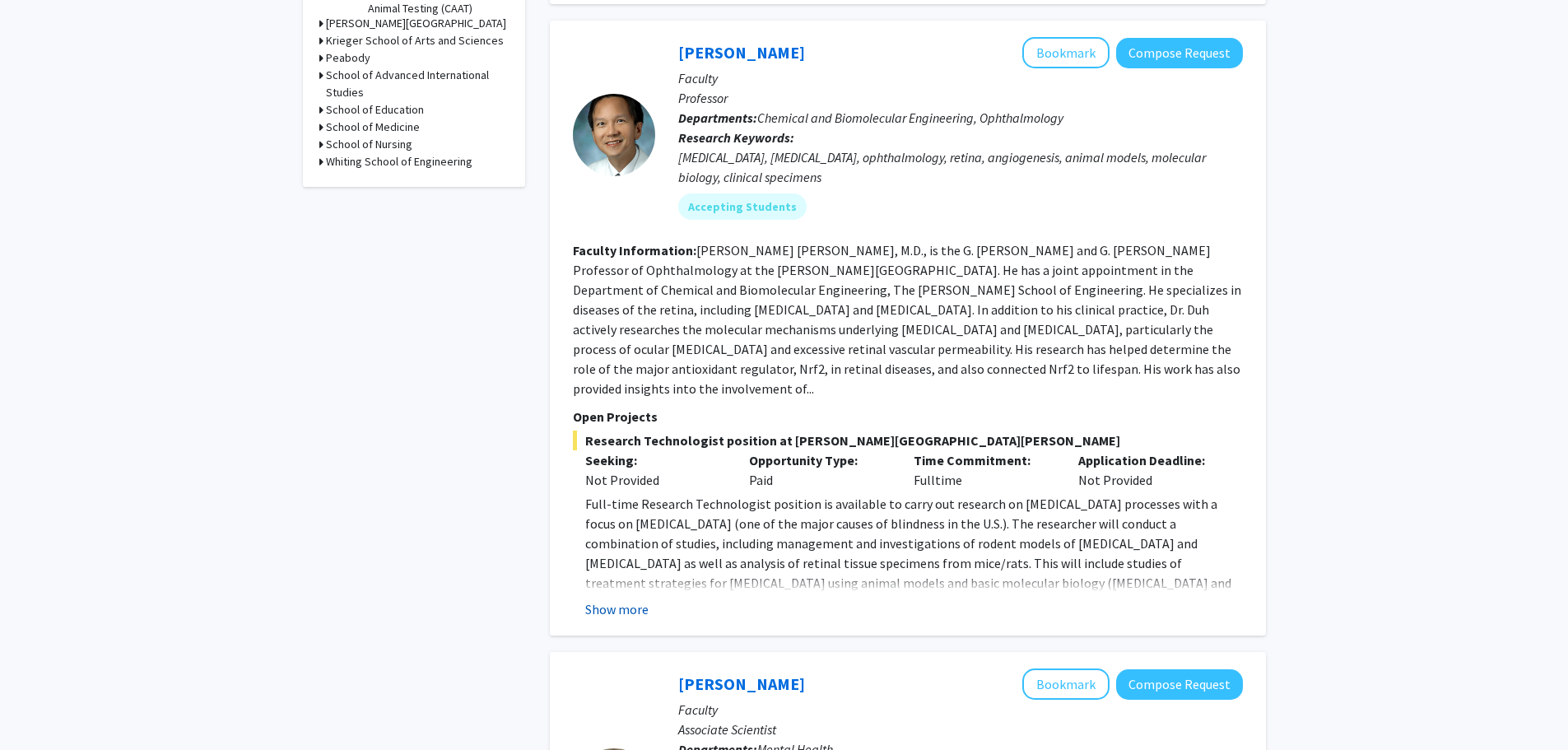
click at [623, 599] on button "Show more" at bounding box center [617, 609] width 63 height 19
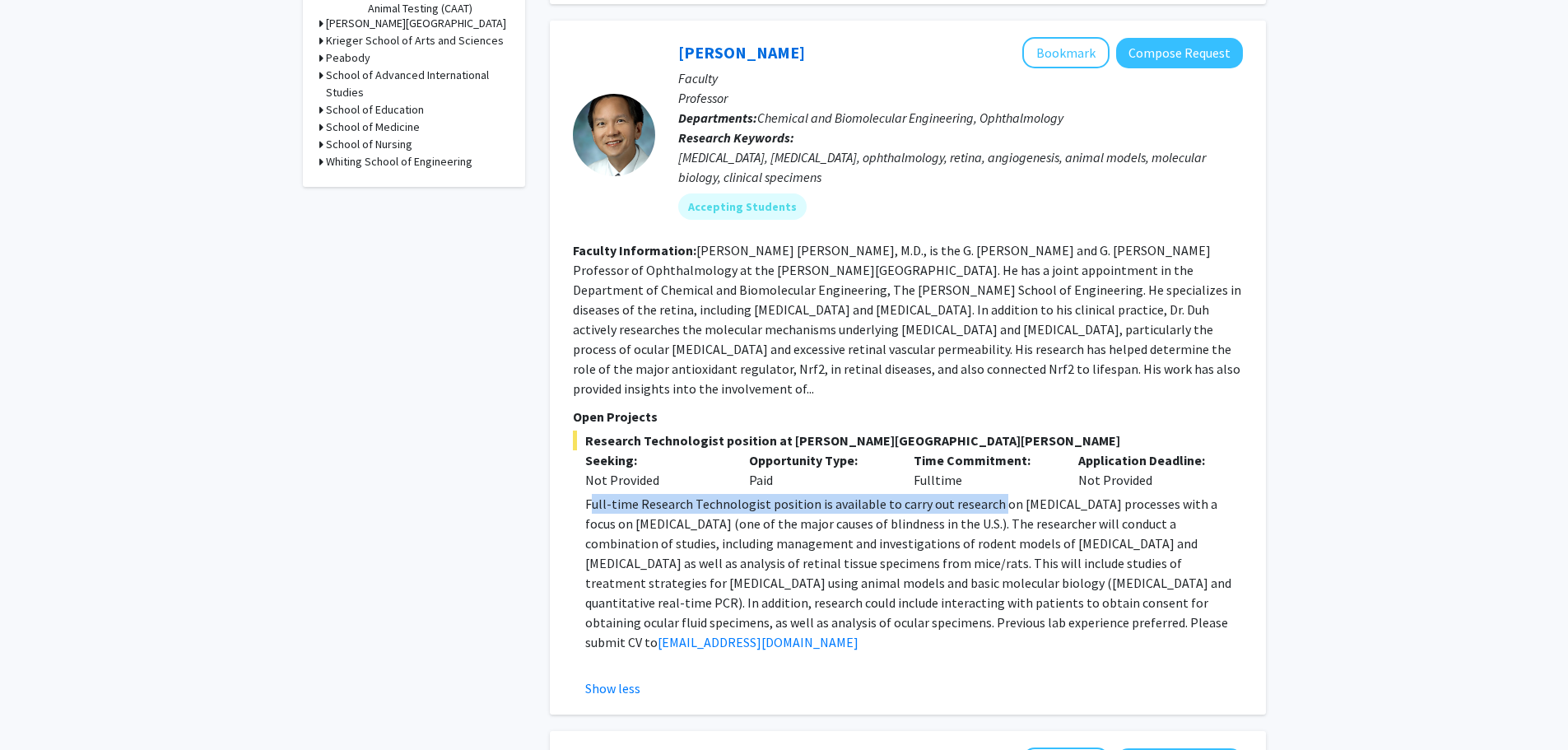
drag, startPoint x: 592, startPoint y: 485, endPoint x: 993, endPoint y: 490, distance: 401.0
click at [993, 494] on p "Full-time Research Technologist position is available to carry out research on …" at bounding box center [914, 573] width 658 height 158
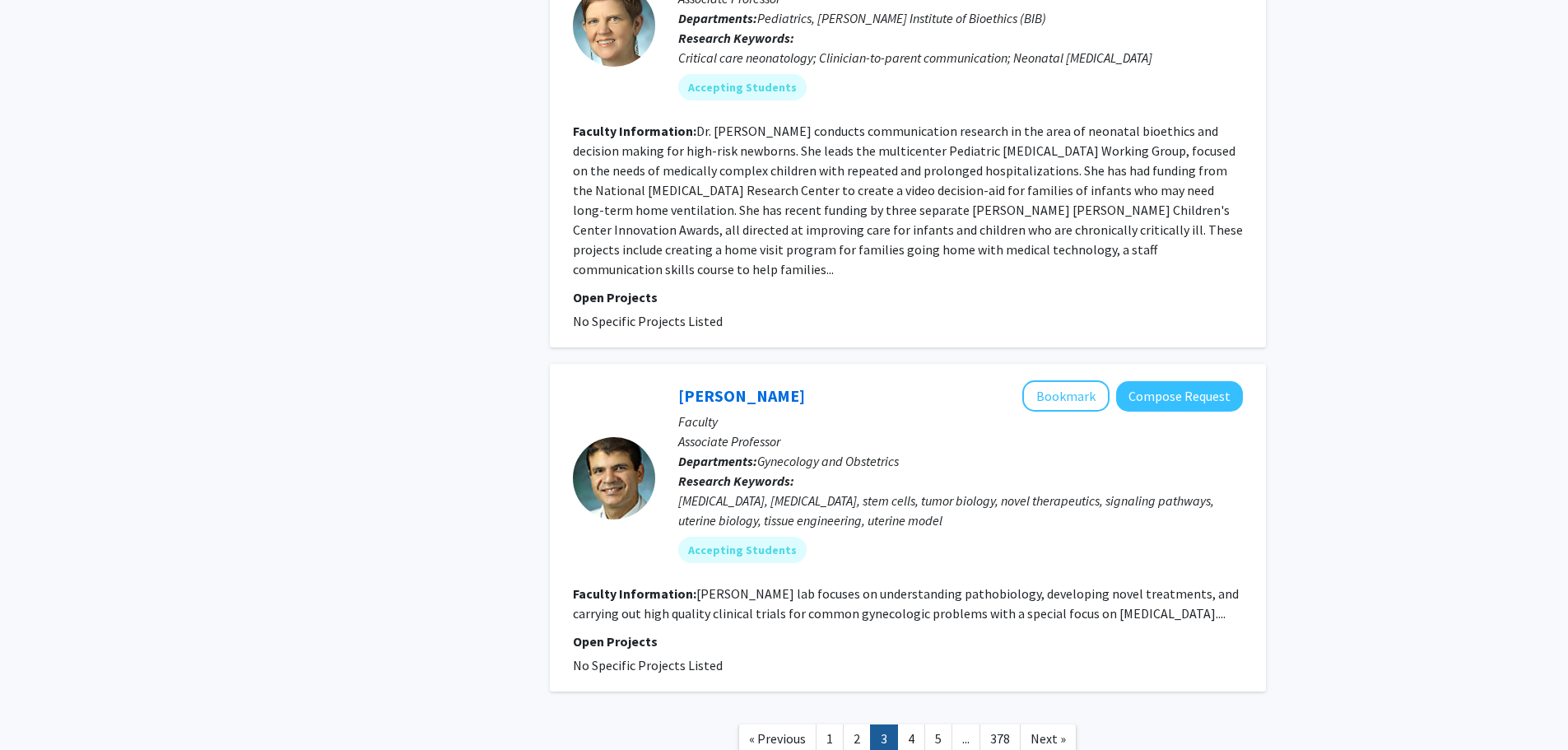
scroll to position [4513, 0]
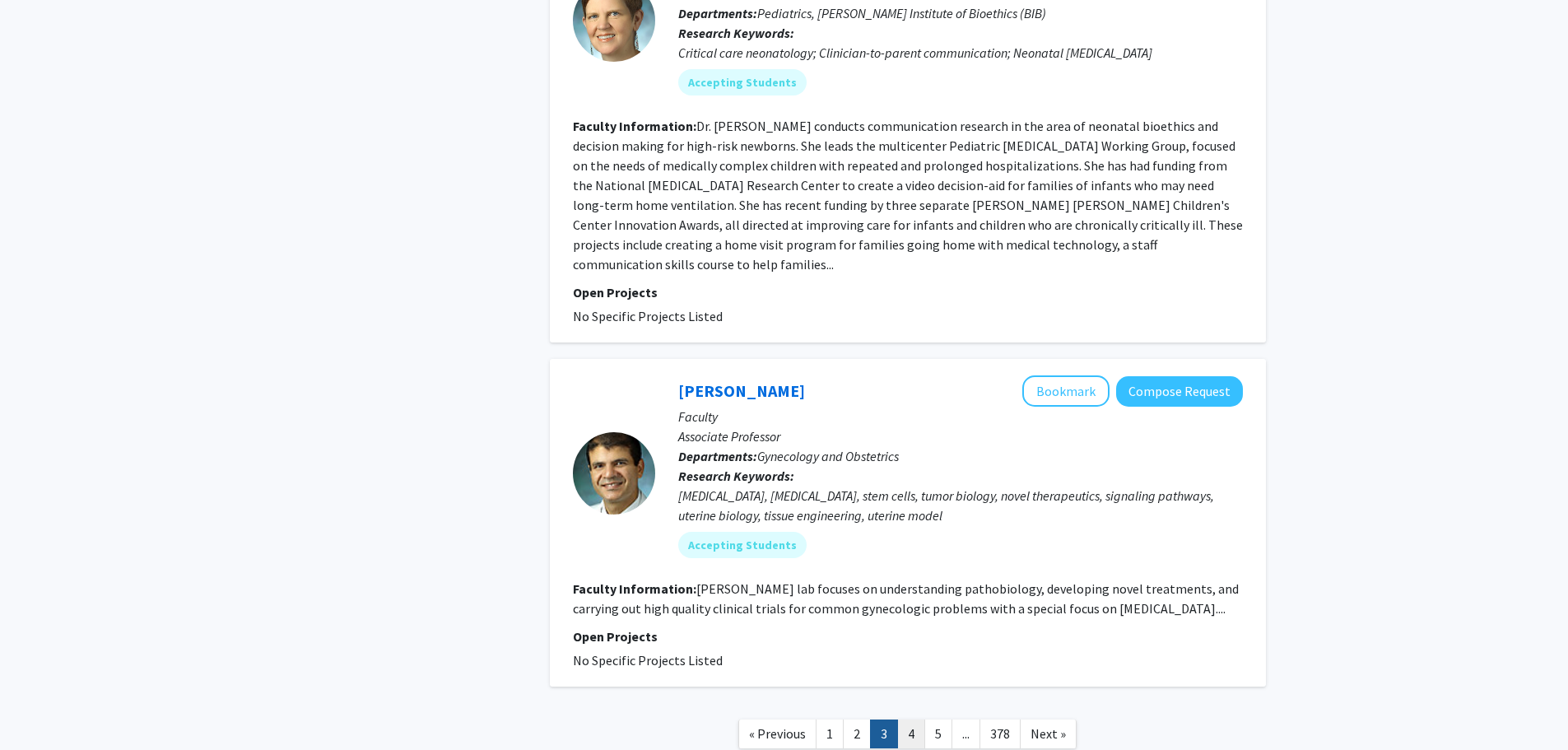
click at [909, 719] on link "4" at bounding box center [911, 733] width 28 height 29
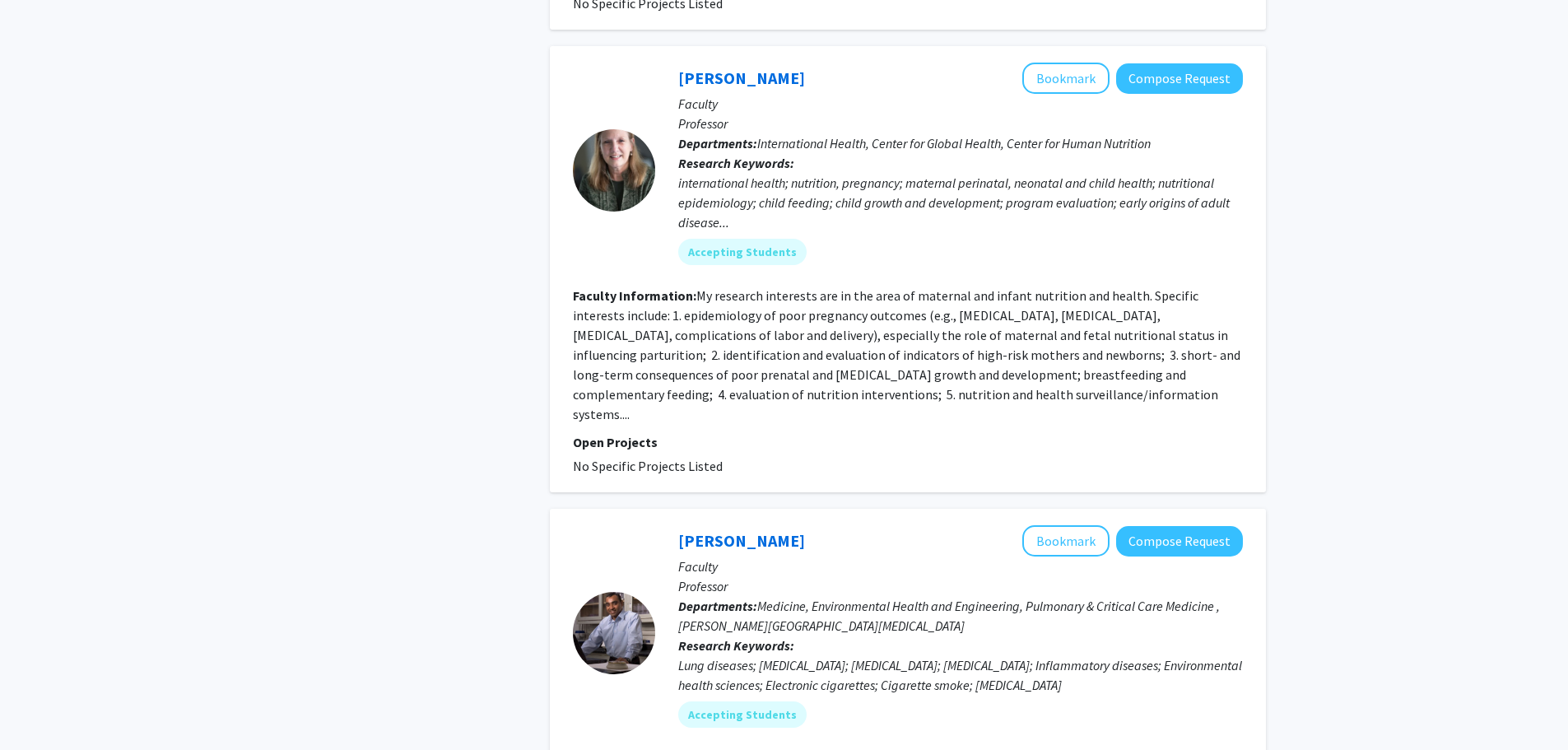
scroll to position [3850, 0]
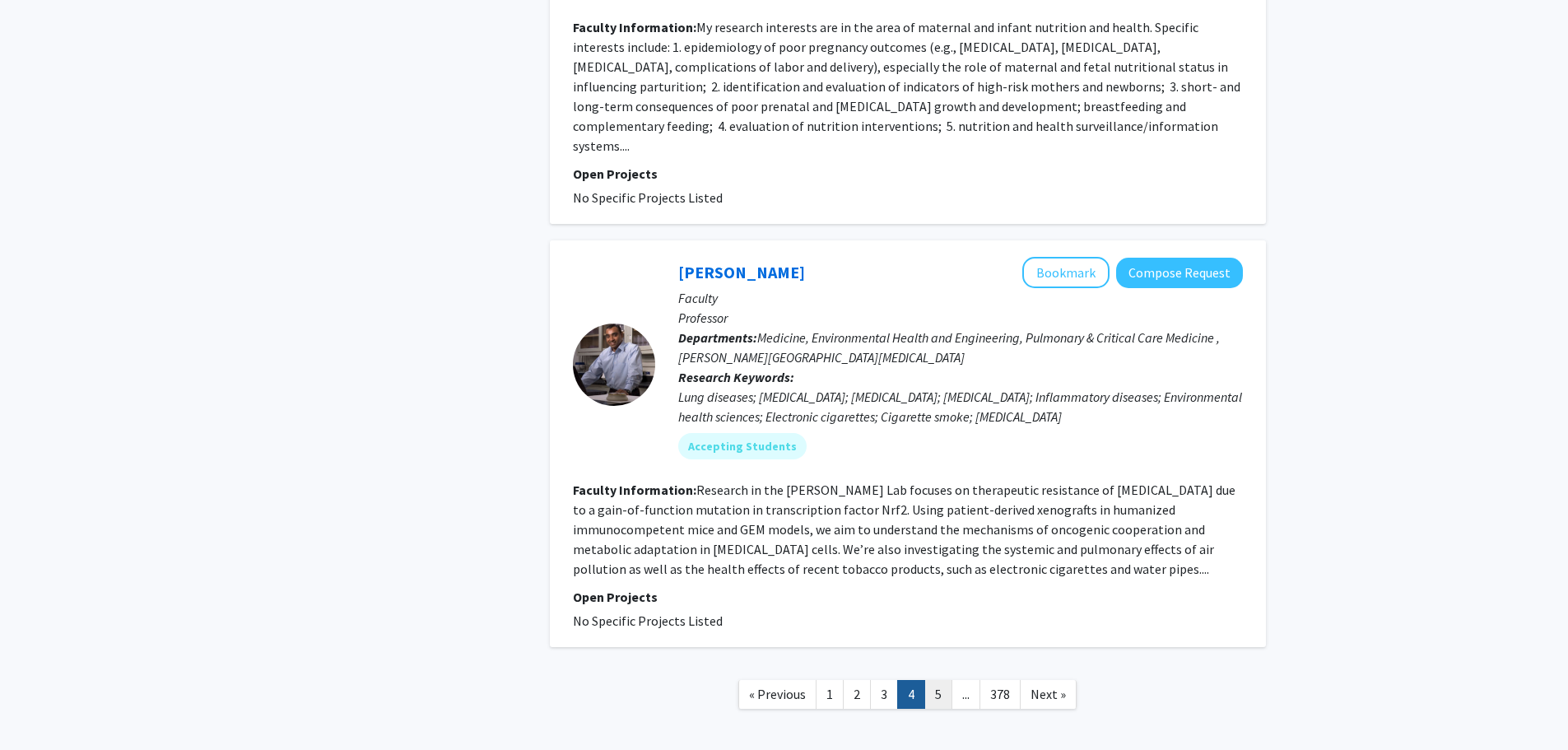
click at [945, 680] on link "5" at bounding box center [938, 694] width 28 height 29
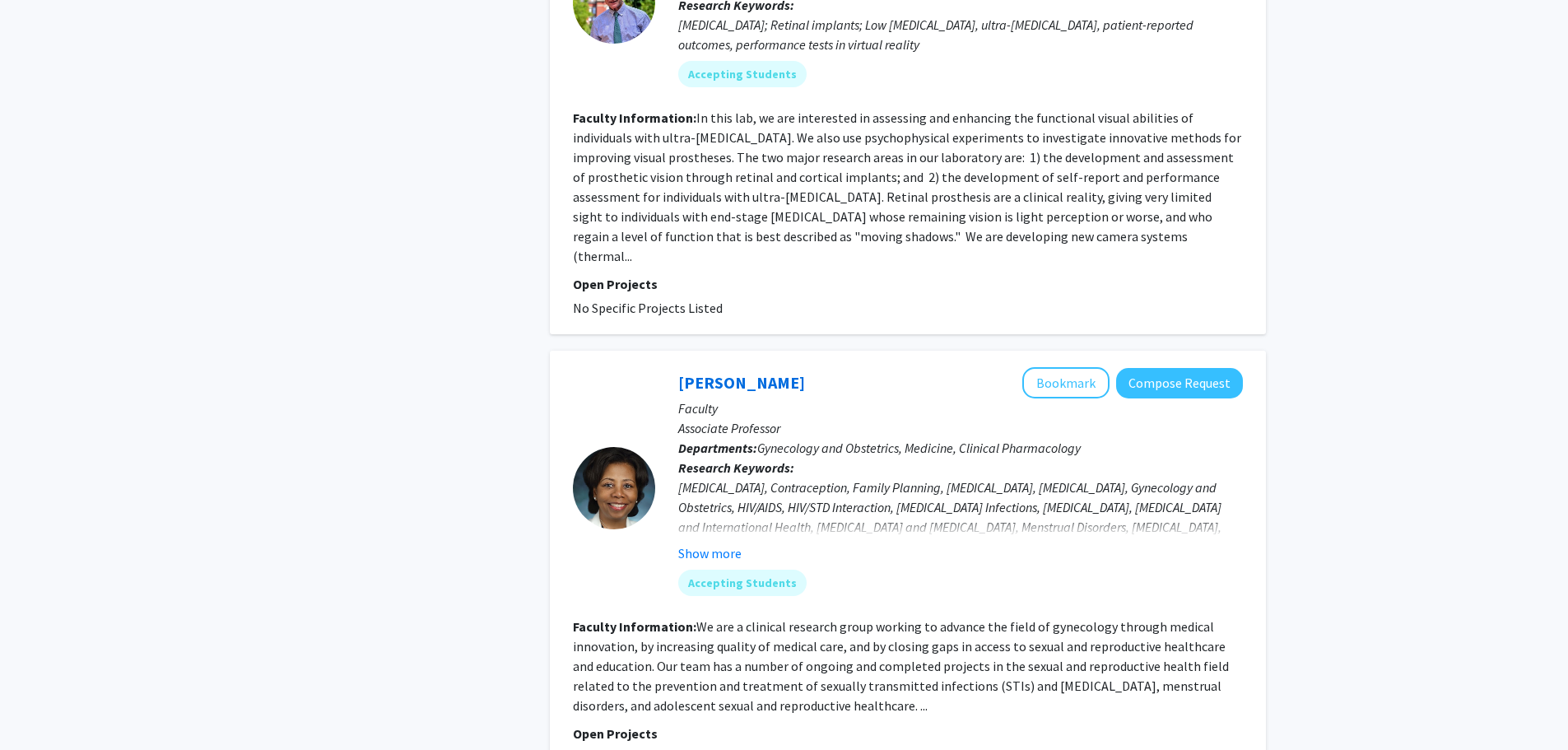
scroll to position [3943, 0]
